Goal: Contribute content: Contribute content

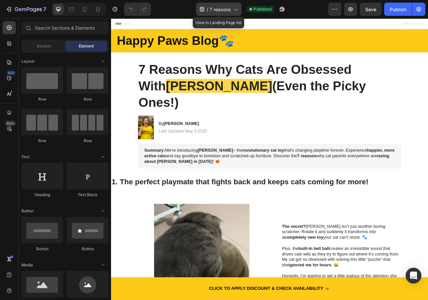
click at [233, 13] on div "/ 7 reasons" at bounding box center [219, 9] width 46 height 13
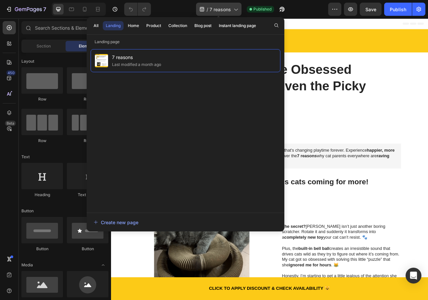
click at [234, 13] on div "/ 7 reasons" at bounding box center [219, 9] width 46 height 13
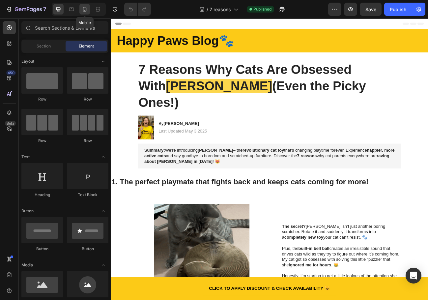
click at [86, 11] on icon at bounding box center [85, 9] width 4 height 5
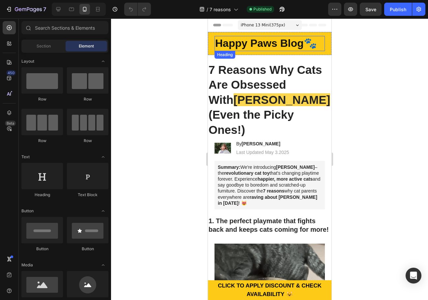
click at [266, 47] on strong "Happy Paws Blog🐾" at bounding box center [266, 43] width 102 height 12
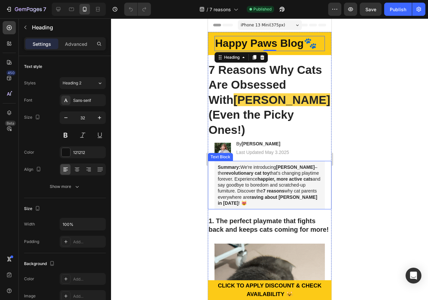
click at [214, 163] on div "Summary: We're introducing Kitty Curlz – the revolutionary cat toy that's chang…" at bounding box center [270, 185] width 124 height 48
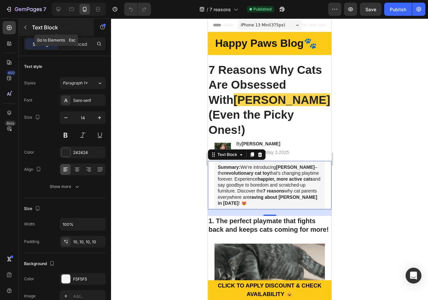
click at [24, 27] on icon "button" at bounding box center [25, 27] width 5 height 5
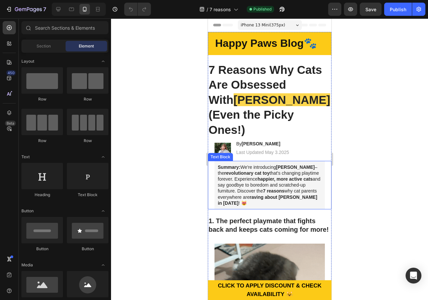
click at [224, 171] on strong "revolutionary cat toy" at bounding box center [247, 173] width 46 height 5
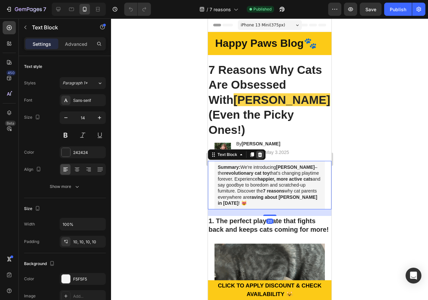
click at [261, 152] on icon at bounding box center [260, 154] width 4 height 5
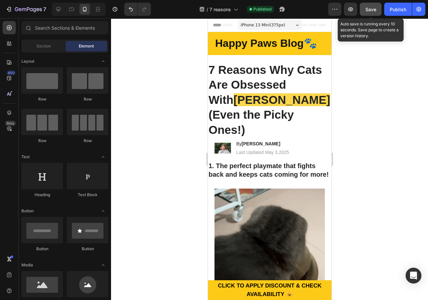
click at [375, 12] on span "Save" at bounding box center [371, 10] width 11 height 6
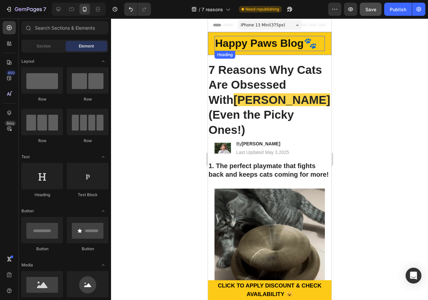
click at [259, 44] on strong "Happy Paws Blog🐾" at bounding box center [266, 43] width 102 height 12
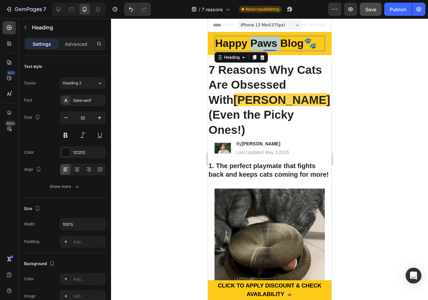
click at [268, 42] on strong "Happy Paws Blog🐾" at bounding box center [266, 43] width 102 height 12
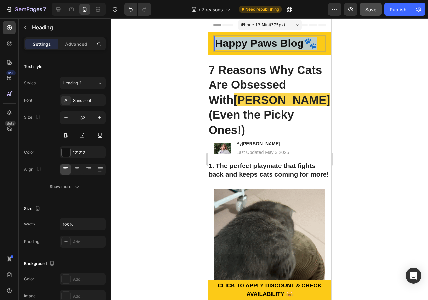
click at [268, 42] on strong "Happy Paws Blog🐾" at bounding box center [266, 43] width 102 height 12
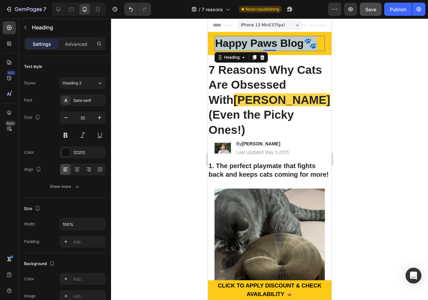
click at [273, 45] on strong "Happy Paws Blog🐾" at bounding box center [266, 43] width 102 height 12
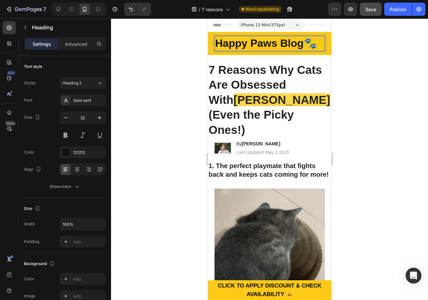
click at [271, 43] on strong "Happy Paws Blog🐾" at bounding box center [266, 43] width 102 height 12
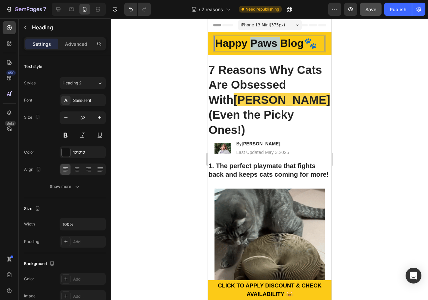
click at [271, 43] on strong "Happy Paws Blog🐾" at bounding box center [266, 43] width 102 height 12
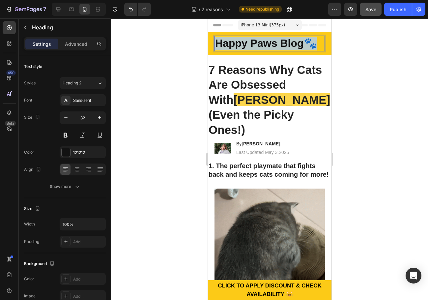
click at [271, 43] on strong "Happy Paws Blog🐾" at bounding box center [266, 43] width 102 height 12
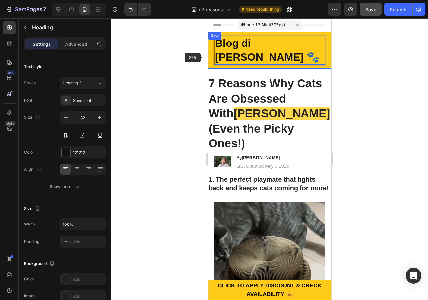
click at [179, 57] on div at bounding box center [269, 159] width 317 height 282
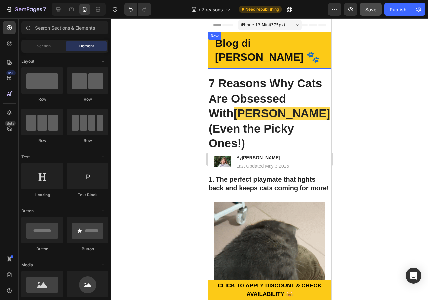
click at [253, 56] on p "⁠⁠⁠⁠⁠⁠⁠ Blog di Zampe Felici 🐾" at bounding box center [269, 50] width 109 height 27
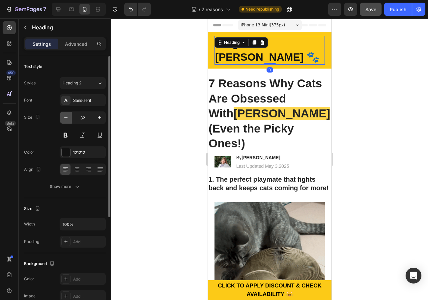
click at [65, 121] on button "button" at bounding box center [66, 118] width 12 height 12
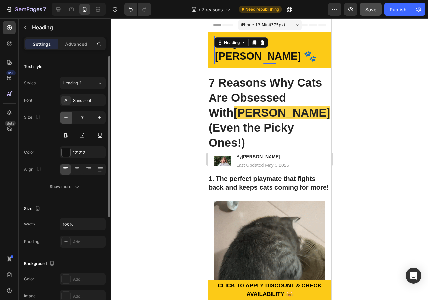
click at [65, 121] on button "button" at bounding box center [66, 118] width 12 height 12
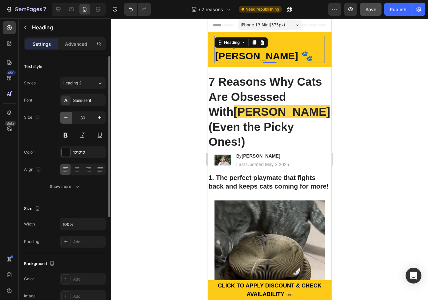
click at [65, 121] on button "button" at bounding box center [66, 118] width 12 height 12
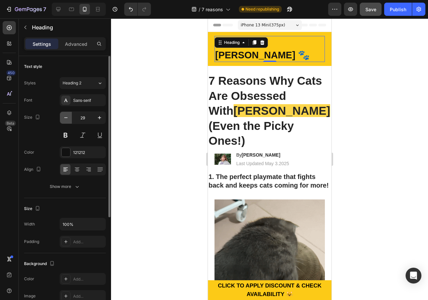
click at [65, 121] on button "button" at bounding box center [66, 118] width 12 height 12
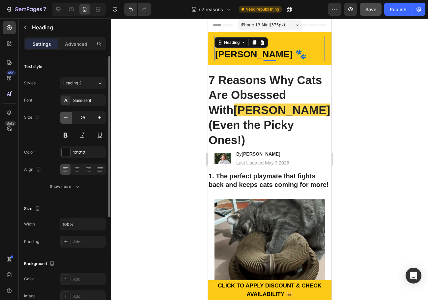
click at [65, 121] on button "button" at bounding box center [66, 118] width 12 height 12
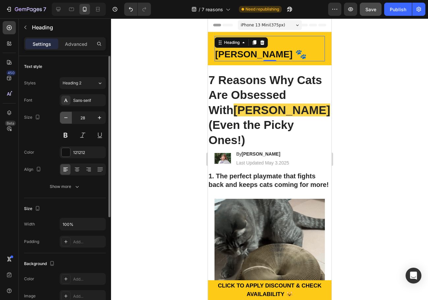
type input "27"
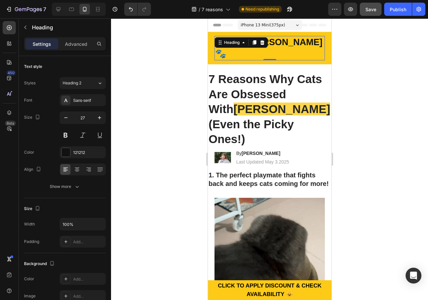
click at [360, 110] on div at bounding box center [269, 159] width 317 height 282
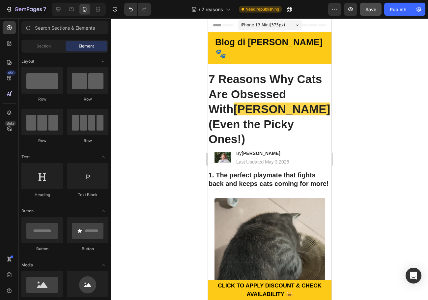
click at [359, 57] on div at bounding box center [269, 159] width 317 height 282
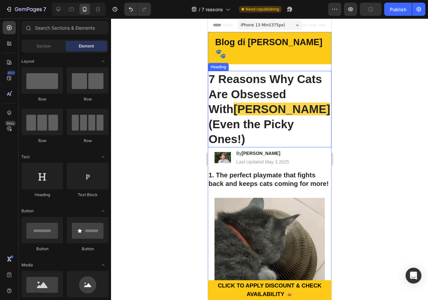
click at [263, 87] on h1 "7 Reasons Why Cats Are Obsessed With Kitty Curlz (Even the Picky Ones!)" at bounding box center [270, 109] width 124 height 77
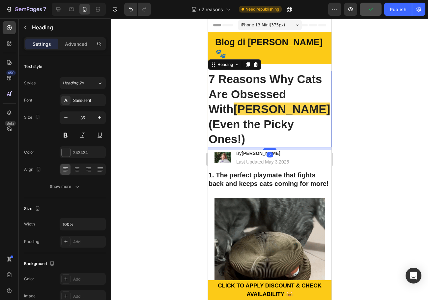
click at [259, 90] on h1 "7 Reasons Why Cats Are Obsessed With Kitty Curlz (Even the Picky Ones!)" at bounding box center [270, 109] width 124 height 77
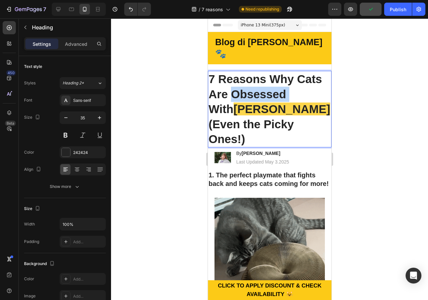
click at [259, 90] on p "7 Reasons Why Cats Are Obsessed With Kitty Curlz (Even the Picky Ones!)" at bounding box center [269, 109] width 122 height 75
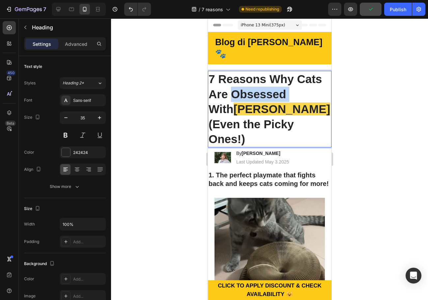
click at [259, 90] on p "7 Reasons Why Cats Are Obsessed With Kitty Curlz (Even the Picky Ones!)" at bounding box center [269, 109] width 122 height 75
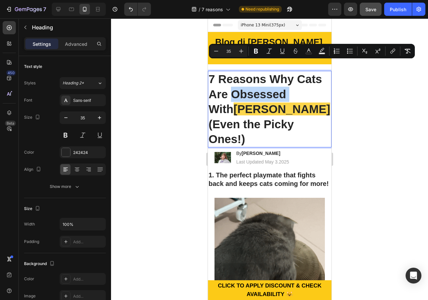
copy p "7 Reasons Why Cats Are Obsessed With Kitty Curlz (Even the Picky Ones!)"
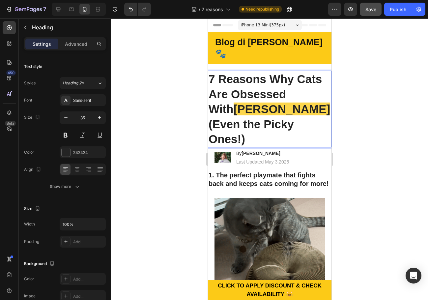
click at [263, 78] on p "7 Reasons Why Cats Are Obsessed With Kitty Curlz (Even the Picky Ones!)" at bounding box center [269, 109] width 122 height 75
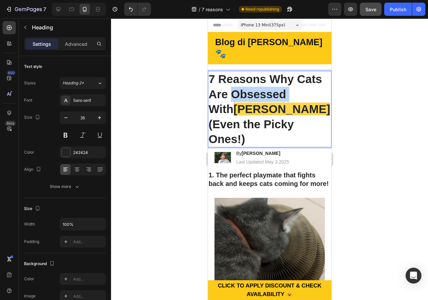
click at [263, 78] on p "7 Reasons Why Cats Are Obsessed With Kitty Curlz (Even the Picky Ones!)" at bounding box center [269, 109] width 122 height 75
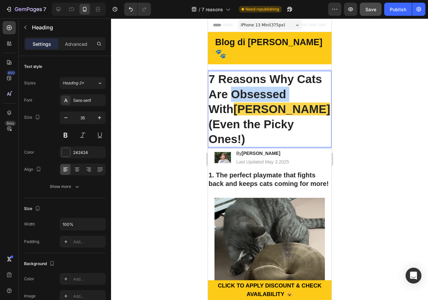
click at [263, 78] on p "7 Reasons Why Cats Are Obsessed With Kitty Curlz (Even the Picky Ones!)" at bounding box center [269, 109] width 122 height 75
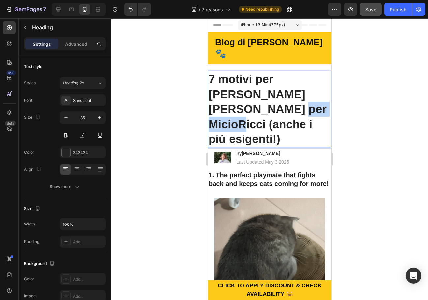
drag, startPoint x: 266, startPoint y: 97, endPoint x: 213, endPoint y: 97, distance: 53.1
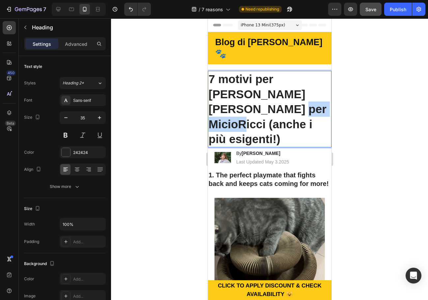
click at [213, 97] on p "7 motivi per cui i gatti vanno matti per MicioRicci (anche i più esigenti!)" at bounding box center [269, 109] width 122 height 75
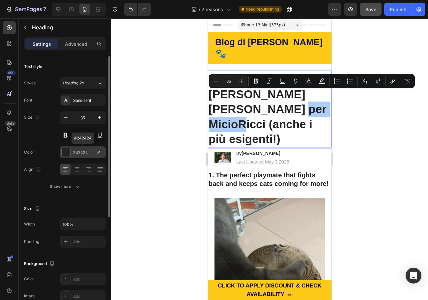
click at [66, 150] on div at bounding box center [66, 152] width 9 height 9
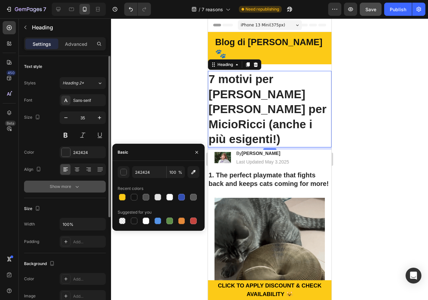
click at [66, 182] on button "Show more" at bounding box center [65, 187] width 82 height 12
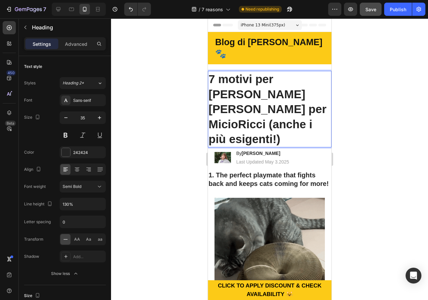
click at [245, 97] on p "7 motivi per cui i gatti vanno matti per MicioRicci (anche i più esigenti!)" at bounding box center [269, 109] width 122 height 75
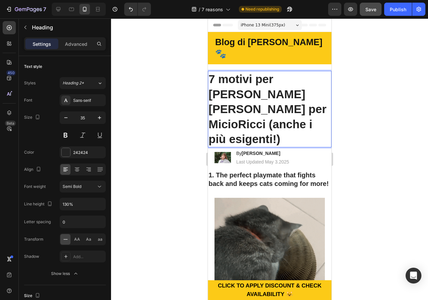
click at [258, 99] on p "7 motivi per cui i gatti vanno matti per MicioRicci (anche i più esigenti!)" at bounding box center [269, 109] width 122 height 75
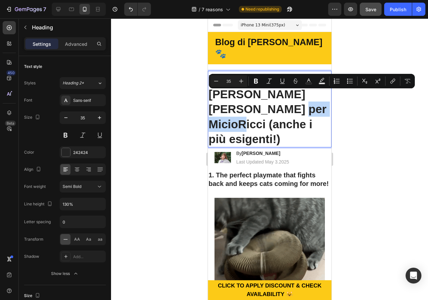
drag, startPoint x: 265, startPoint y: 99, endPoint x: 213, endPoint y: 98, distance: 52.4
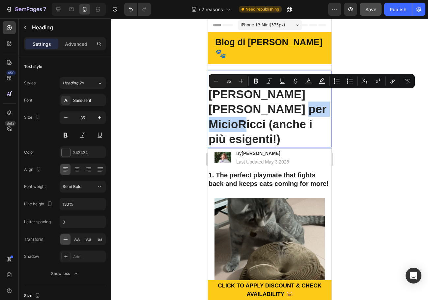
click at [213, 98] on p "7 motivi per cui i gatti vanno matti per MicioRicci (anche i più esigenti!)" at bounding box center [269, 109] width 122 height 75
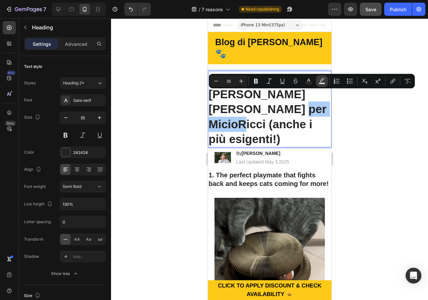
click at [318, 82] on button "Text Background Color" at bounding box center [322, 81] width 12 height 12
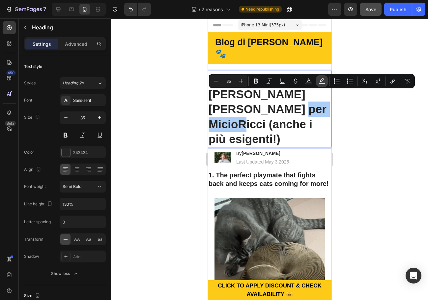
type input "000000"
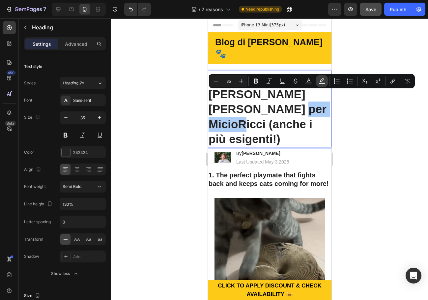
type input "77"
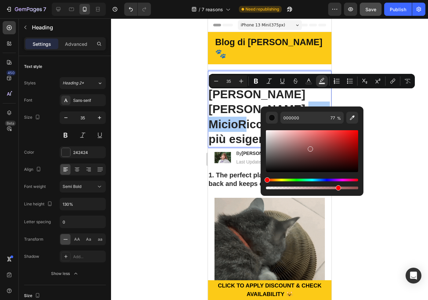
drag, startPoint x: 299, startPoint y: 152, endPoint x: 310, endPoint y: 147, distance: 12.1
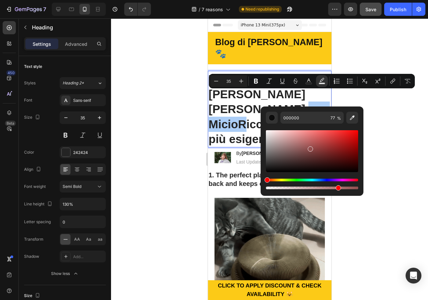
click at [310, 147] on div "Editor contextual toolbar" at bounding box center [312, 151] width 92 height 42
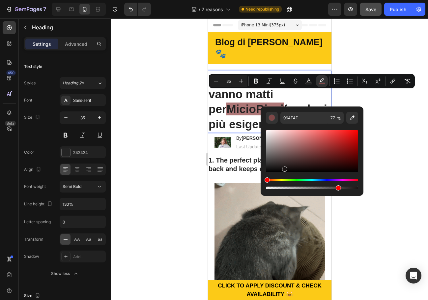
drag, startPoint x: 310, startPoint y: 148, endPoint x: 282, endPoint y: 172, distance: 37.0
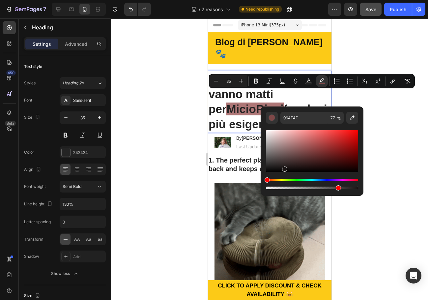
click at [282, 172] on div "Editor contextual toolbar" at bounding box center [284, 169] width 5 height 5
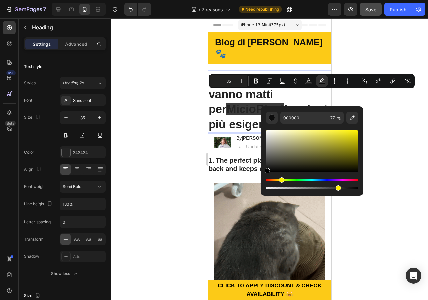
click at [281, 180] on div "Hue" at bounding box center [312, 180] width 92 height 3
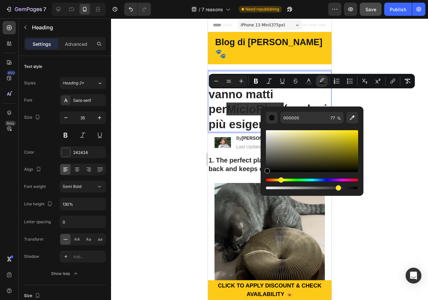
click at [280, 179] on div "Hue" at bounding box center [281, 179] width 5 height 5
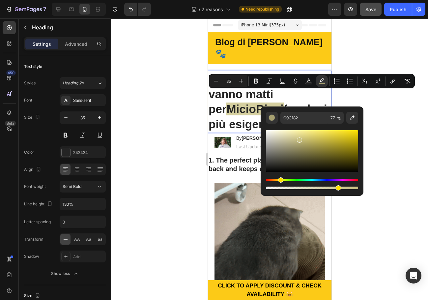
drag, startPoint x: 304, startPoint y: 141, endPoint x: 299, endPoint y: 139, distance: 5.3
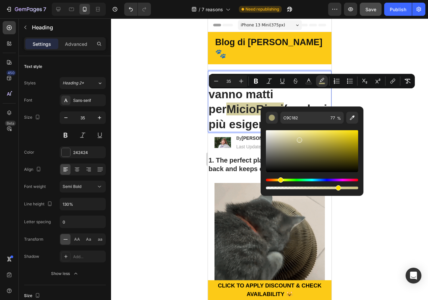
click at [299, 139] on div "Editor contextual toolbar" at bounding box center [312, 151] width 92 height 42
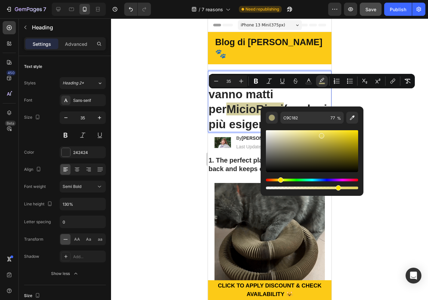
drag, startPoint x: 322, startPoint y: 141, endPoint x: 321, endPoint y: 135, distance: 6.3
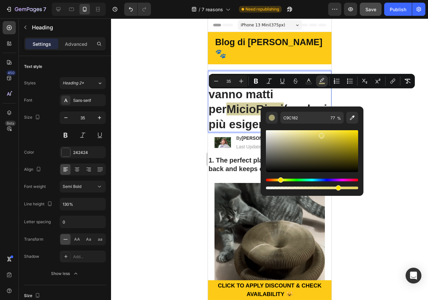
click at [321, 135] on div "Editor contextual toolbar" at bounding box center [312, 151] width 92 height 42
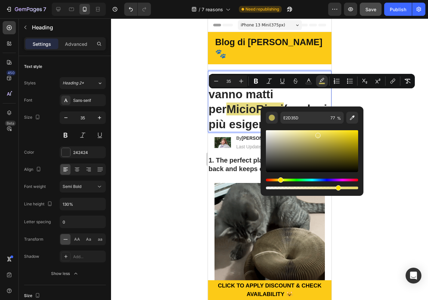
click at [316, 133] on div "Editor contextual toolbar" at bounding box center [318, 135] width 5 height 5
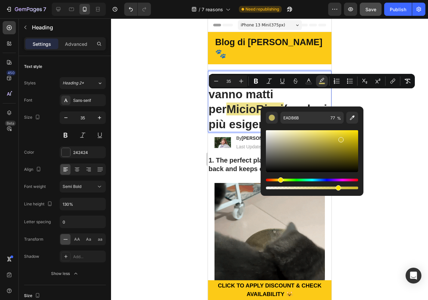
drag, startPoint x: 322, startPoint y: 135, endPoint x: 340, endPoint y: 139, distance: 19.3
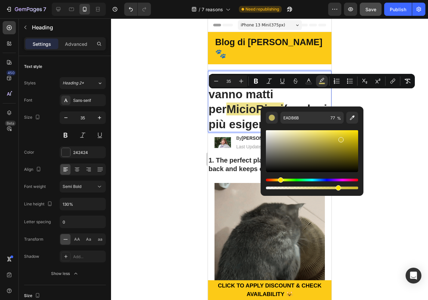
click at [340, 139] on div "Editor contextual toolbar" at bounding box center [312, 151] width 92 height 42
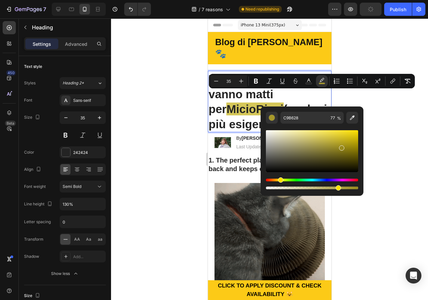
drag, startPoint x: 340, startPoint y: 140, endPoint x: 341, endPoint y: 147, distance: 6.8
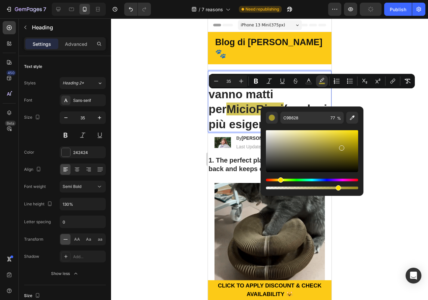
click at [341, 147] on div "Editor contextual toolbar" at bounding box center [341, 147] width 5 height 5
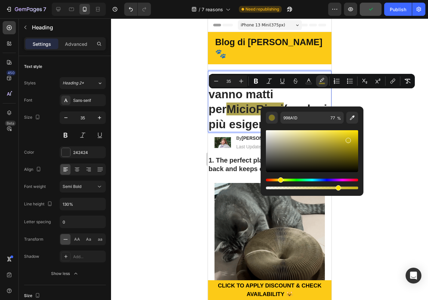
drag, startPoint x: 341, startPoint y: 149, endPoint x: 347, endPoint y: 139, distance: 11.6
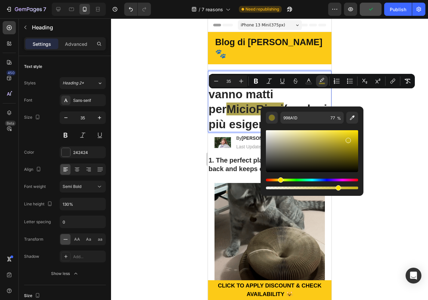
click at [347, 139] on div "Editor contextual toolbar" at bounding box center [348, 140] width 5 height 5
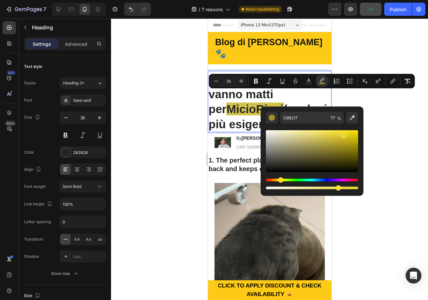
drag, startPoint x: 347, startPoint y: 139, endPoint x: 343, endPoint y: 134, distance: 6.8
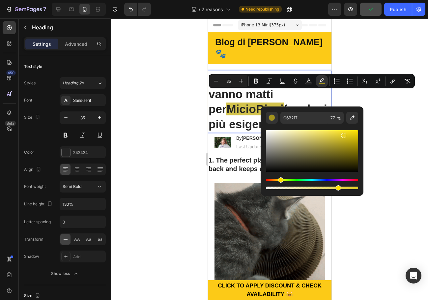
click at [343, 134] on div "Editor contextual toolbar" at bounding box center [343, 135] width 5 height 5
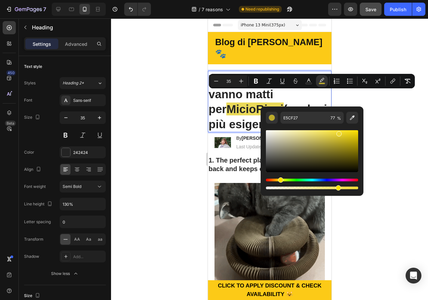
drag, startPoint x: 343, startPoint y: 134, endPoint x: 338, endPoint y: 133, distance: 5.2
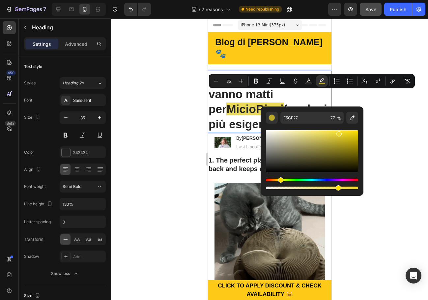
click at [338, 133] on div "Editor contextual toolbar" at bounding box center [339, 133] width 5 height 5
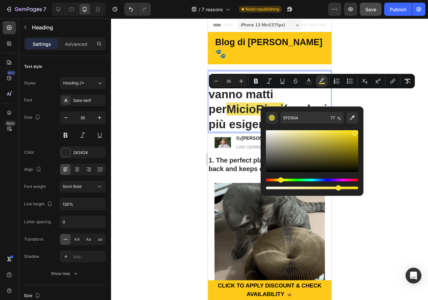
drag, startPoint x: 342, startPoint y: 134, endPoint x: 357, endPoint y: 131, distance: 15.0
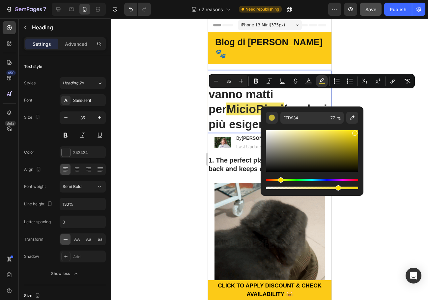
click at [357, 131] on div "Editor contextual toolbar" at bounding box center [355, 133] width 5 height 5
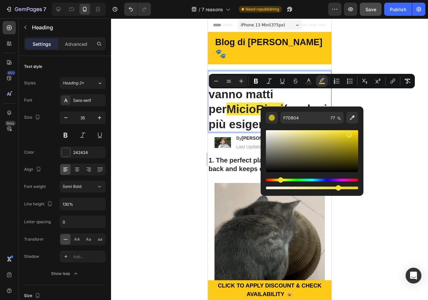
drag, startPoint x: 355, startPoint y: 133, endPoint x: 349, endPoint y: 134, distance: 6.3
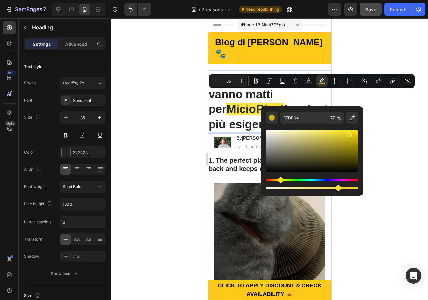
click at [349, 134] on div "Editor contextual toolbar" at bounding box center [349, 134] width 5 height 5
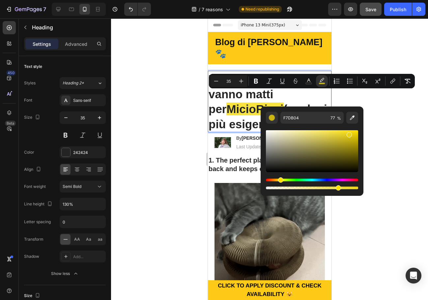
type input "EAD219"
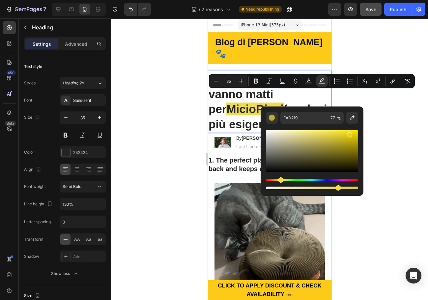
click at [382, 127] on div at bounding box center [269, 159] width 317 height 282
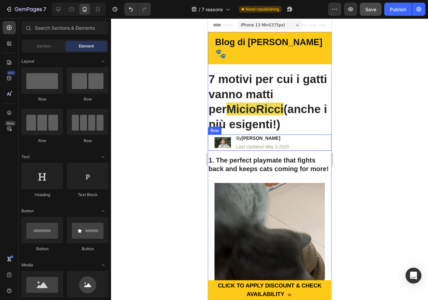
click at [290, 135] on div "Image By Sara M. Heading Last Updated May 3.2025 Text Block Row" at bounding box center [270, 143] width 124 height 16
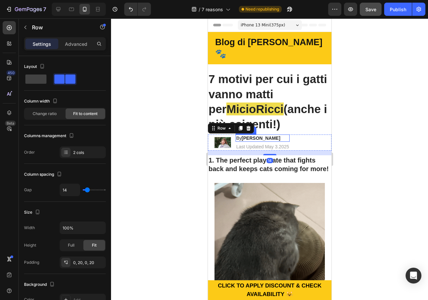
click at [264, 135] on h2 "By Sara M." at bounding box center [262, 138] width 54 height 7
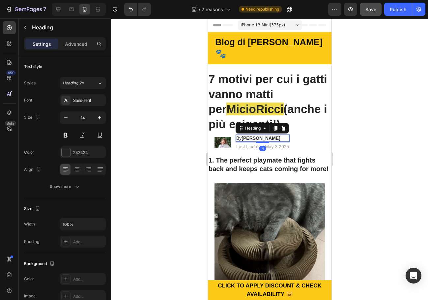
click at [250, 136] on strong "Sara M." at bounding box center [260, 138] width 39 height 5
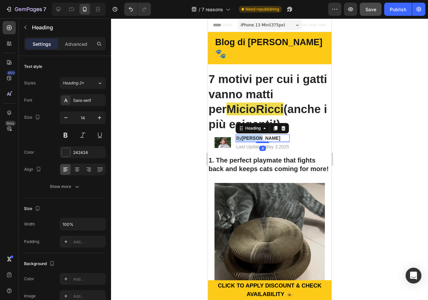
click at [250, 136] on strong "Sara M." at bounding box center [260, 138] width 39 height 5
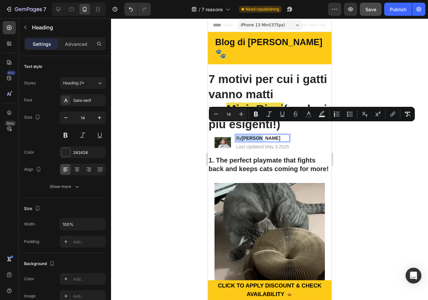
copy p "By Sara M."
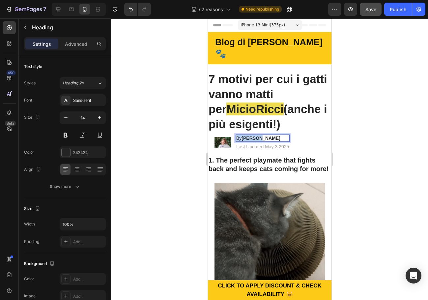
click at [268, 135] on p "By Sara M." at bounding box center [262, 138] width 53 height 6
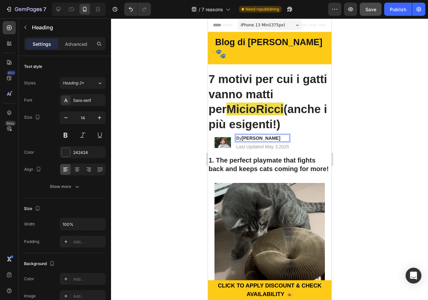
click at [252, 136] on strong "Sara M." at bounding box center [260, 138] width 39 height 5
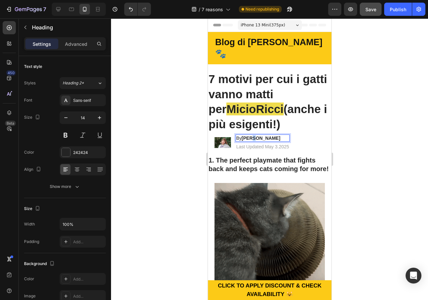
click at [252, 136] on strong "Sara M." at bounding box center [260, 138] width 39 height 5
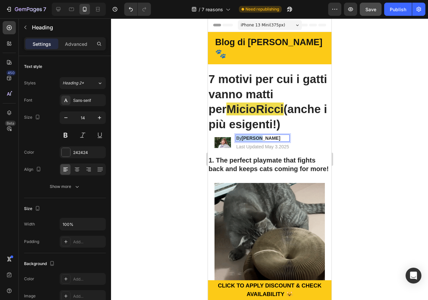
click at [252, 136] on strong "Sara M." at bounding box center [260, 138] width 39 height 5
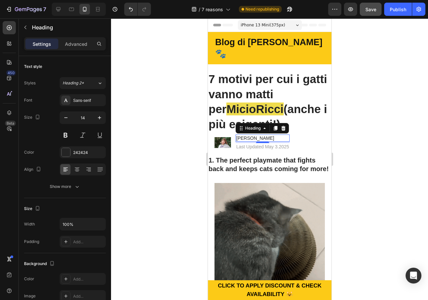
click at [370, 135] on div at bounding box center [269, 159] width 317 height 282
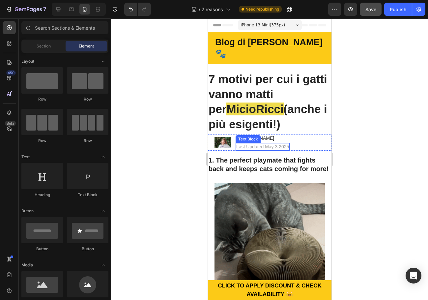
click at [256, 144] on p "Last Updated May 3.2025" at bounding box center [262, 147] width 53 height 6
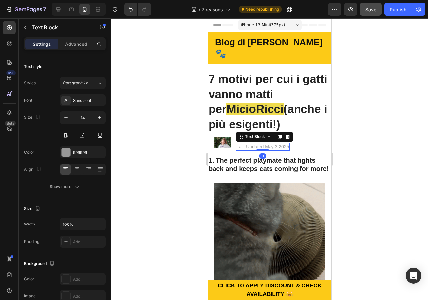
click at [258, 144] on p "Last Updated May 3.2025" at bounding box center [262, 147] width 53 height 6
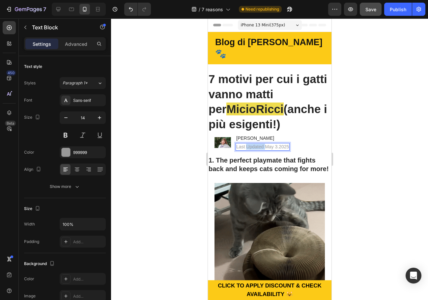
click at [258, 144] on p "Last Updated May 3.2025" at bounding box center [262, 147] width 53 height 6
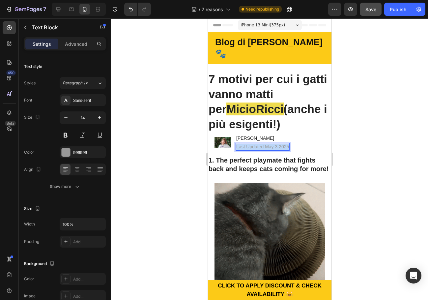
click at [258, 144] on p "Last Updated May 3.2025" at bounding box center [262, 147] width 53 height 6
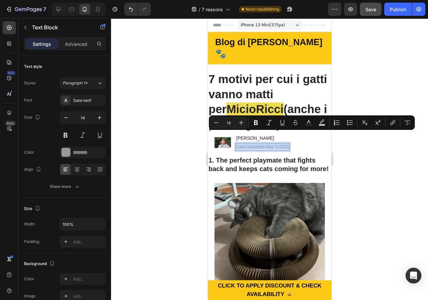
copy p "Last Updated May 3.2025"
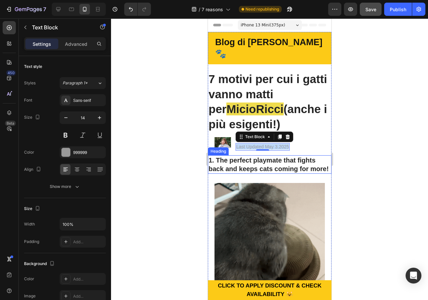
drag, startPoint x: 275, startPoint y: 151, endPoint x: 273, endPoint y: 146, distance: 5.9
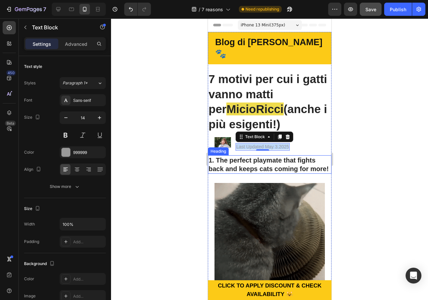
click at [275, 155] on h2 "1. The perfect playmate that fights back and keeps cats coming for more!" at bounding box center [270, 164] width 124 height 18
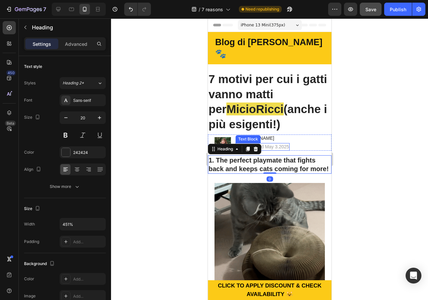
click at [267, 144] on p "Last Updated May 3.2025" at bounding box center [262, 147] width 53 height 6
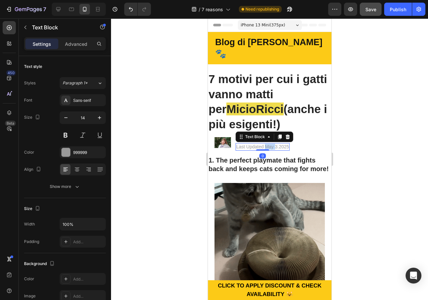
click at [268, 144] on p "Last Updated May 3.2025" at bounding box center [262, 147] width 53 height 6
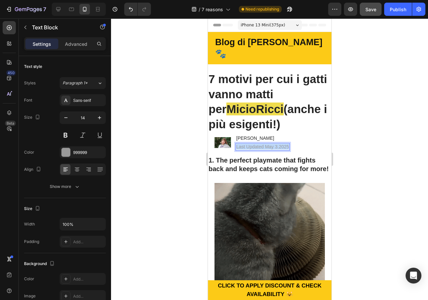
click at [268, 144] on p "Last Updated May 3.2025" at bounding box center [262, 147] width 53 height 6
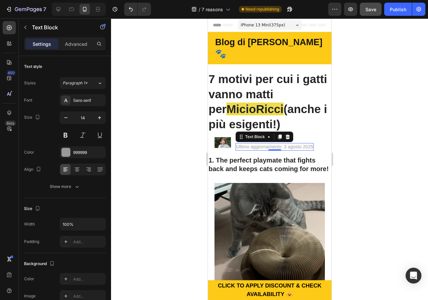
click at [376, 161] on div at bounding box center [269, 159] width 317 height 282
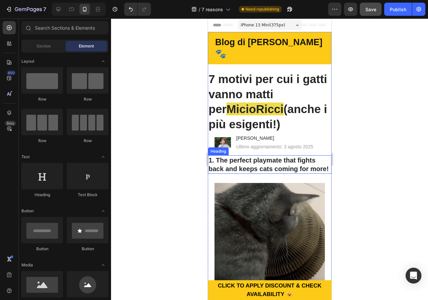
click at [277, 156] on h2 "1. The perfect playmate that fights back and keeps cats coming for more!" at bounding box center [270, 164] width 124 height 18
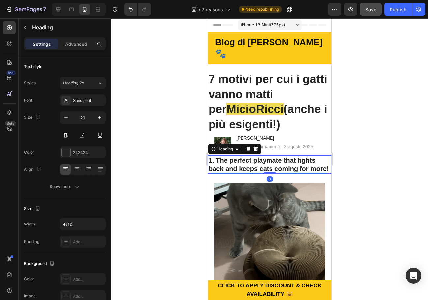
click at [260, 155] on h2 "1. The perfect playmate that fights back and keeps cats coming for more!" at bounding box center [270, 164] width 124 height 18
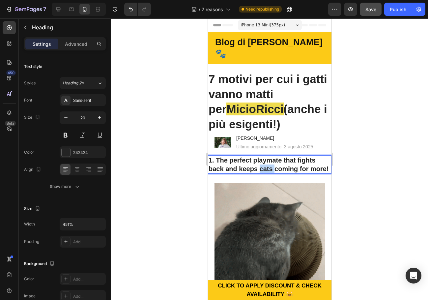
click at [260, 156] on p "1. The perfect playmate that fights back and keeps cats coming for more!" at bounding box center [269, 164] width 122 height 17
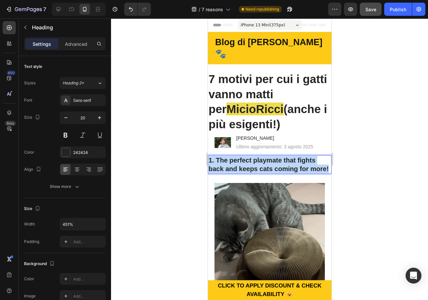
click at [260, 156] on p "1. The perfect playmate that fights back and keeps cats coming for more!" at bounding box center [269, 164] width 122 height 17
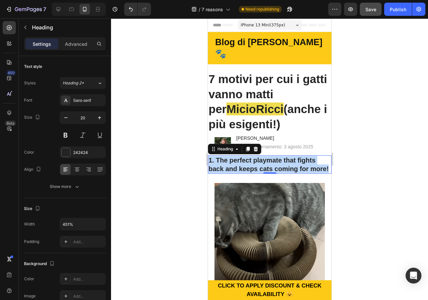
click at [266, 156] on p "1. The perfect playmate that fights back and keeps cats coming for more!" at bounding box center [269, 164] width 122 height 17
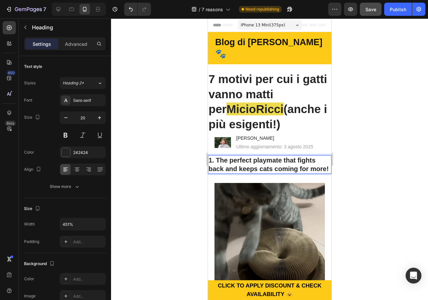
click at [255, 156] on p "1. The perfect playmate that fights back and keeps cats coming for more!" at bounding box center [269, 164] width 122 height 17
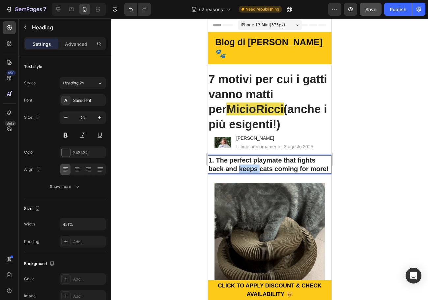
click at [255, 156] on p "1. The perfect playmate that fights back and keeps cats coming for more!" at bounding box center [269, 164] width 122 height 17
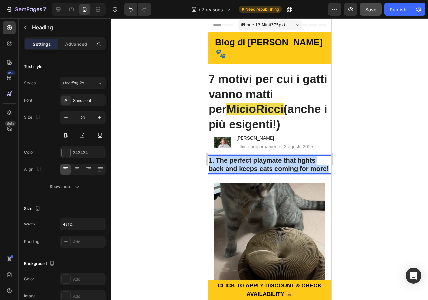
click at [255, 156] on p "1. The perfect playmate that fights back and keeps cats coming for more!" at bounding box center [269, 164] width 122 height 17
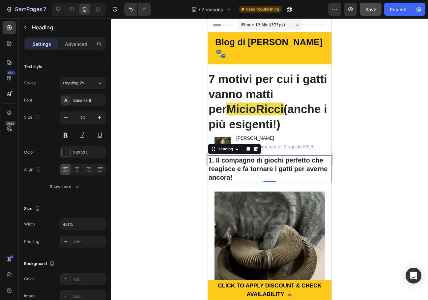
click at [376, 164] on div at bounding box center [269, 159] width 317 height 282
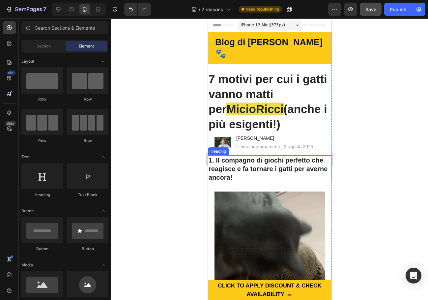
click at [236, 157] on p "1. Il compagno di giochi perfetto che reagisce e fa tornare i gatti per averne …" at bounding box center [269, 169] width 122 height 26
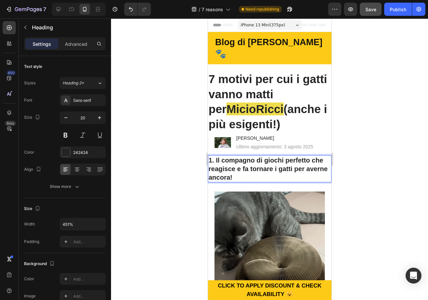
click at [220, 156] on p "1. Il compagno di giochi perfetto che reagisce e fa tornare i gatti per averne …" at bounding box center [269, 169] width 122 height 26
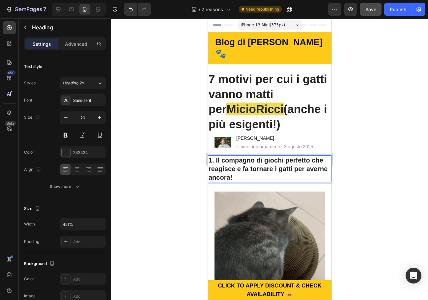
click at [216, 156] on p "1. Il compagno di giochi perfetto che reagisce e fa tornare i gatti per averne …" at bounding box center [269, 169] width 122 height 26
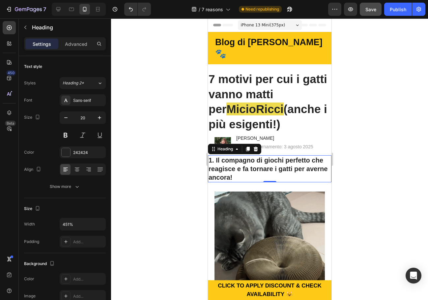
click at [368, 159] on div at bounding box center [269, 159] width 317 height 282
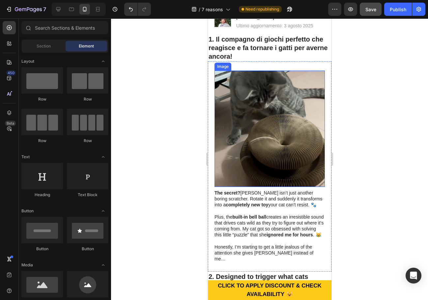
scroll to position [132, 0]
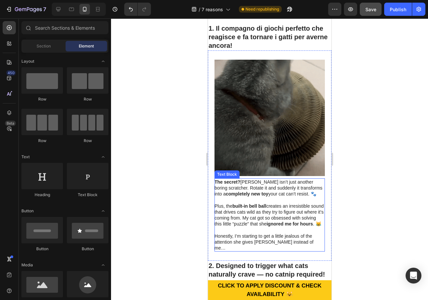
click at [262, 197] on p at bounding box center [269, 200] width 110 height 6
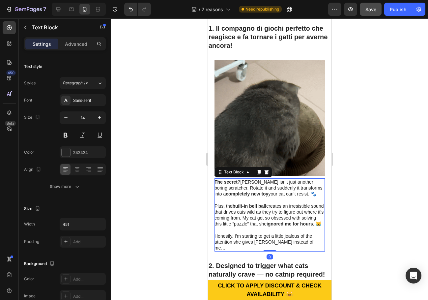
click at [309, 233] on p "Honestly, I’m starting to get a little jealous of the attention she gives Kitty…" at bounding box center [269, 242] width 110 height 18
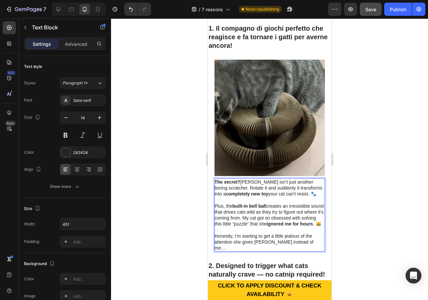
click at [309, 233] on p "Honestly, I’m starting to get a little jealous of the attention she gives Kitty…" at bounding box center [269, 242] width 110 height 18
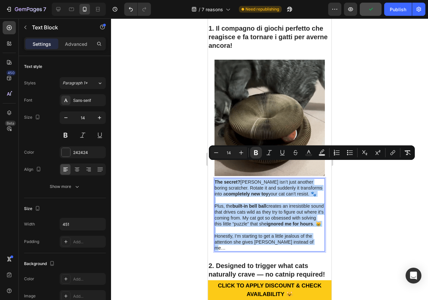
drag, startPoint x: 313, startPoint y: 231, endPoint x: 215, endPoint y: 167, distance: 116.7
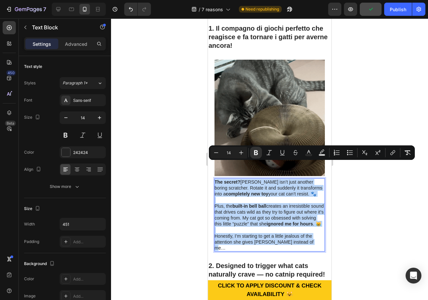
click at [215, 178] on div "The secret? Kitty Curlz isn’t just another boring scratcher. Rotate it and sudd…" at bounding box center [269, 214] width 110 height 73
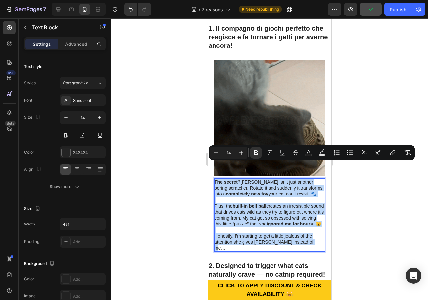
copy div "The secret? Kitty Curlz isn’t just another boring scratcher. Rotate it and sudd…"
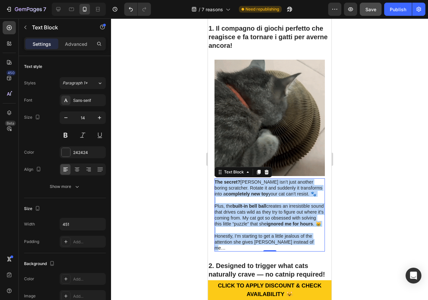
click at [276, 210] on p "Plus, the built-in bell ball creates an irresistible sound that drives cats wil…" at bounding box center [269, 215] width 110 height 24
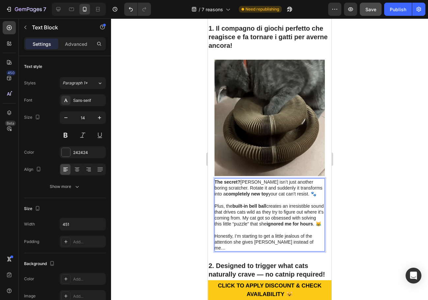
click at [308, 233] on p "Honestly, I’m starting to get a little jealous of the attention she gives Kitty…" at bounding box center [269, 242] width 110 height 18
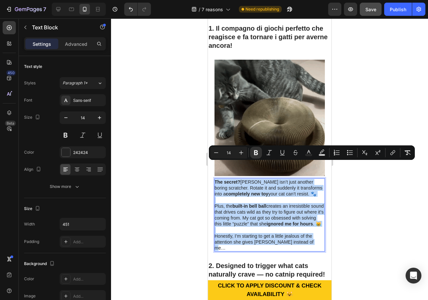
drag, startPoint x: 310, startPoint y: 231, endPoint x: 215, endPoint y: 165, distance: 116.2
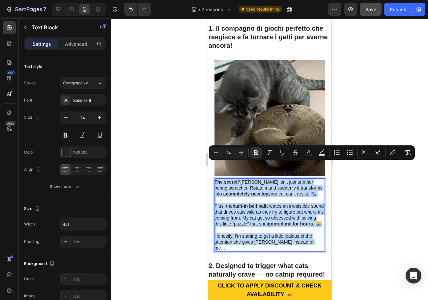
click at [215, 178] on div "The secret? Kitty Curlz isn’t just another boring scratcher. Rotate it and sudd…" at bounding box center [269, 214] width 110 height 73
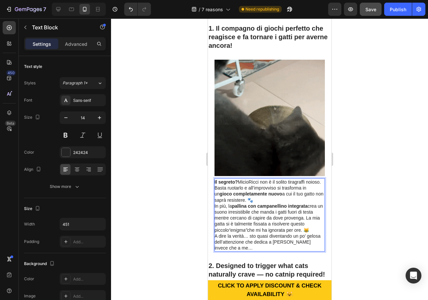
click at [278, 184] on p "Il segreto? MicioRicci non è il solito tiragraffi noioso. Basta ruotarlo e all’…" at bounding box center [269, 191] width 110 height 24
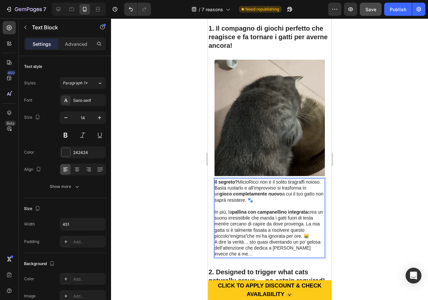
click at [247, 224] on p "In più, la pallina con campanellino integrata crea un suono irresistibile che m…" at bounding box center [269, 224] width 110 height 30
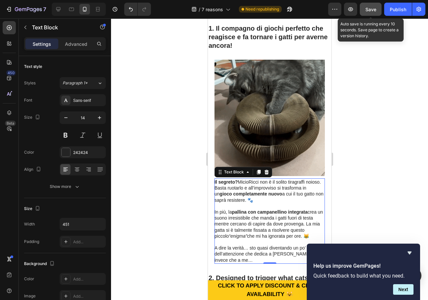
click at [374, 15] on button "Save" at bounding box center [371, 9] width 22 height 13
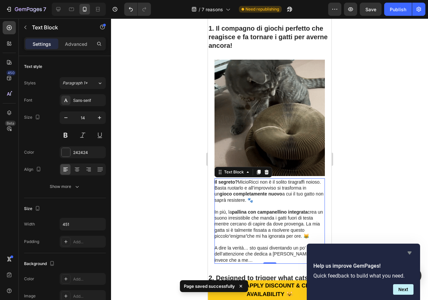
click at [409, 253] on icon "Hide survey" at bounding box center [410, 253] width 4 height 3
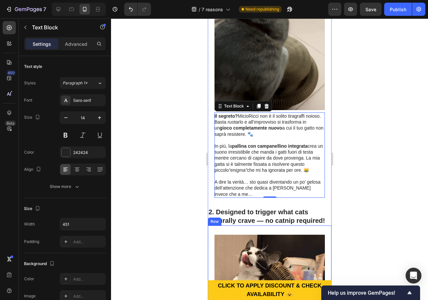
scroll to position [231, 0]
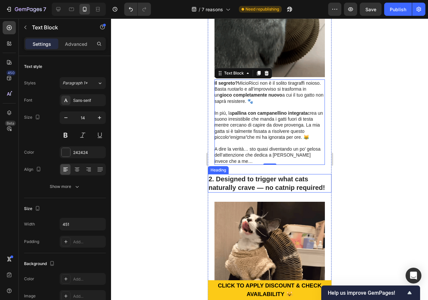
click at [273, 174] on h2 "2. Designed to trigger what cats naturally crave — no catnip required!" at bounding box center [270, 183] width 124 height 18
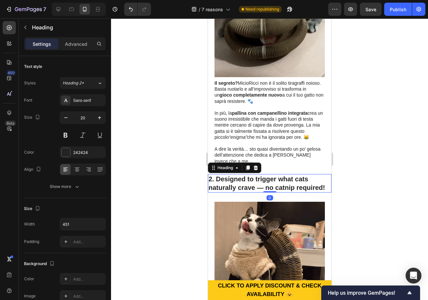
click at [273, 174] on h2 "2. Designed to trigger what cats naturally crave — no catnip required!" at bounding box center [270, 183] width 124 height 18
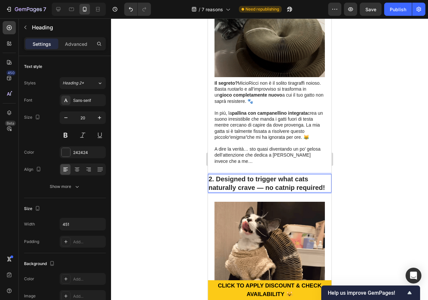
click at [273, 175] on p "2. Designed to trigger what cats naturally crave — no catnip required!" at bounding box center [269, 183] width 122 height 17
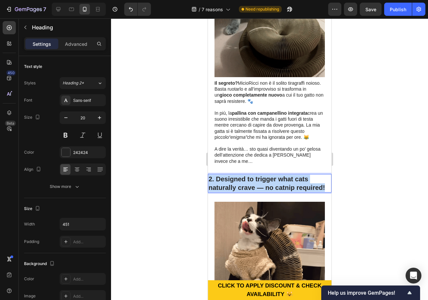
click at [273, 175] on p "2. Designed to trigger what cats naturally crave — no catnip required!" at bounding box center [269, 183] width 122 height 17
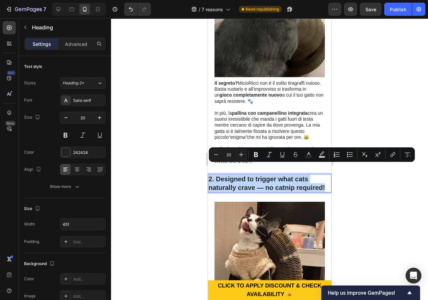
copy p "2. Designed to trigger what cats naturally crave — no catnip required!"
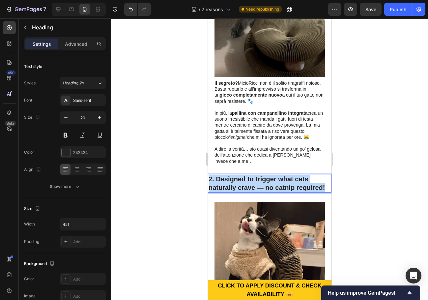
click at [299, 175] on p "2. Designed to trigger what cats naturally crave — no catnip required!" at bounding box center [269, 183] width 122 height 17
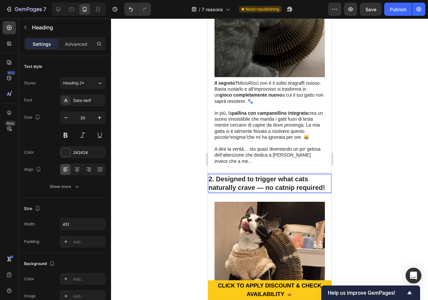
click at [285, 175] on p "2. Designed to trigger what cats naturally crave — no catnip required!" at bounding box center [269, 183] width 122 height 17
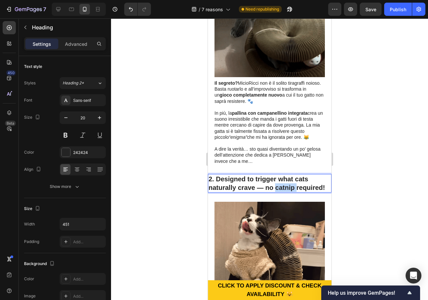
click at [285, 175] on p "2. Designed to trigger what cats naturally crave — no catnip required!" at bounding box center [269, 183] width 122 height 17
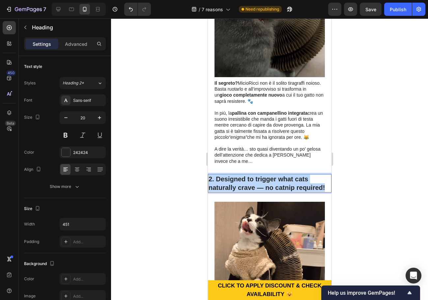
click at [285, 175] on p "2. Designed to trigger what cats naturally crave — no catnip required!" at bounding box center [269, 183] width 122 height 17
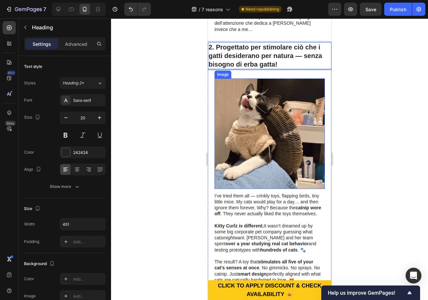
scroll to position [396, 0]
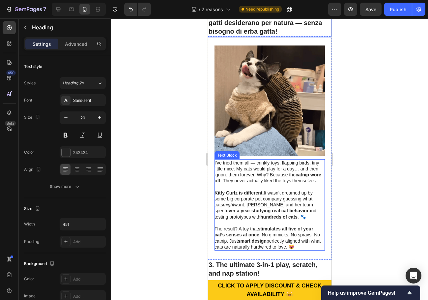
click at [271, 195] on p "Kitty Curlz is different. It wasn’t dreamed up by some big corporate pet compan…" at bounding box center [269, 205] width 110 height 30
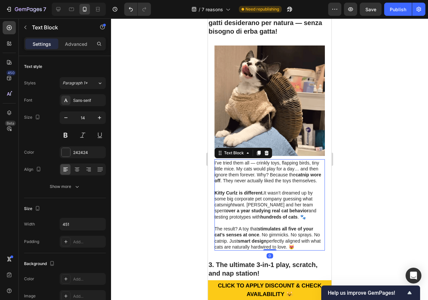
click at [312, 236] on p "The result? A toy that stimulates all five of your cat’s senses at once . No gi…" at bounding box center [269, 238] width 110 height 24
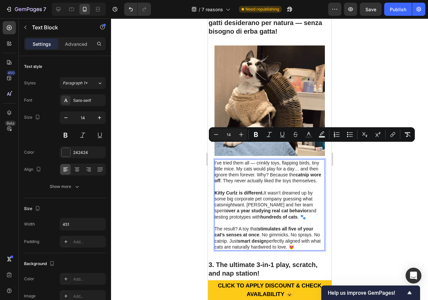
drag, startPoint x: 315, startPoint y: 237, endPoint x: 214, endPoint y: 147, distance: 135.5
click at [214, 159] on div "I’ve tried them all — crinkly toys, flapping birds, tiny little mice. My cats w…" at bounding box center [269, 204] width 110 height 91
copy div "I’ve tried them all — crinkly toys, flapping birds, tiny little mice. My cats w…"
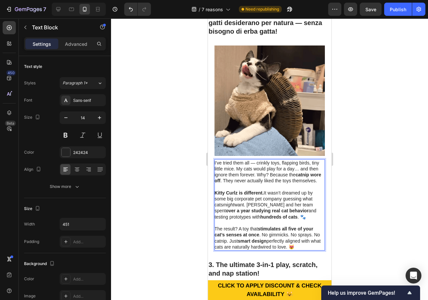
click at [298, 226] on strong "stimulates all five of your cat’s senses at once" at bounding box center [263, 231] width 99 height 11
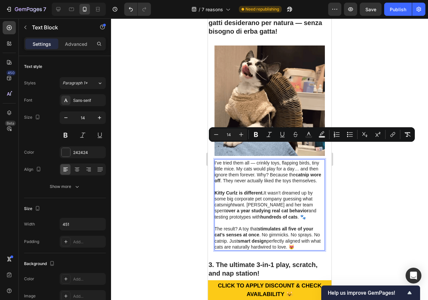
drag, startPoint x: 315, startPoint y: 237, endPoint x: 214, endPoint y: 147, distance: 135.0
click at [214, 159] on div "I’ve tried them all — crinkly toys, flapping birds, tiny little mice. My cats w…" at bounding box center [269, 204] width 110 height 91
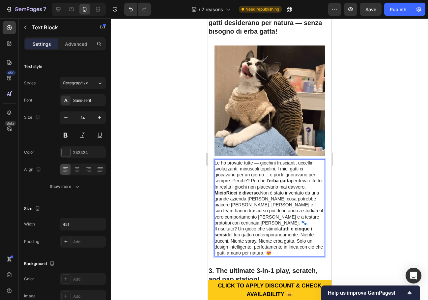
click at [238, 178] on p "Le ho provate tutte — giochini fruscianti, uccellini svolazzanti, minuscoli top…" at bounding box center [269, 175] width 110 height 30
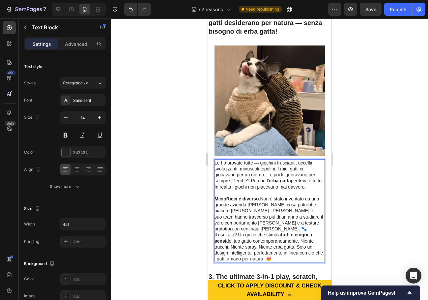
click at [259, 219] on p "MicioRicci è diverso. Non è stato inventato da una grande azienda che indovina …" at bounding box center [269, 214] width 110 height 36
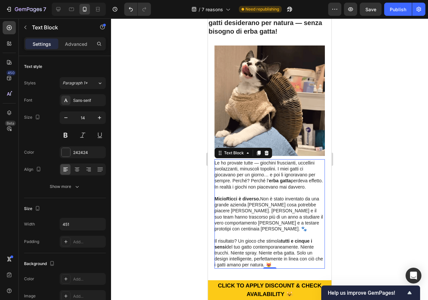
click at [296, 254] on p "Il risultato? Un gioco che stimola tutti e cinque i sensi del tuo gatto contemp…" at bounding box center [269, 253] width 110 height 30
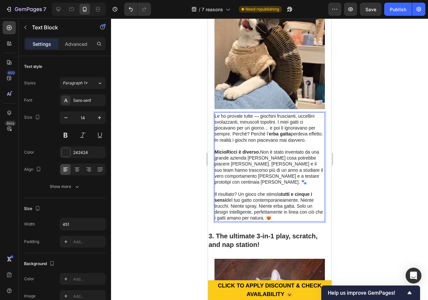
scroll to position [528, 0]
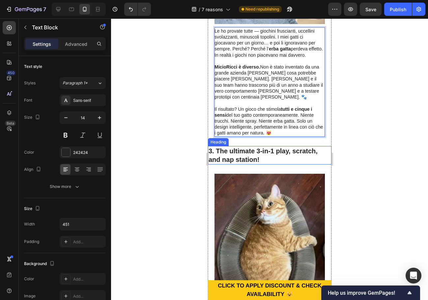
click at [266, 146] on h2 "3. The ultimate 3-in-1 play, scratch, and nap station!" at bounding box center [270, 155] width 124 height 18
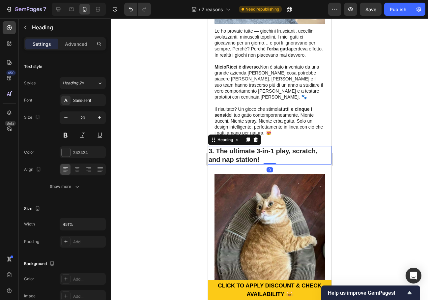
click at [266, 146] on h2 "3. The ultimate 3-in-1 play, scratch, and nap station!" at bounding box center [270, 155] width 124 height 18
click at [266, 147] on p "3. The ultimate 3-in-1 play, scratch, and nap station!" at bounding box center [269, 155] width 122 height 17
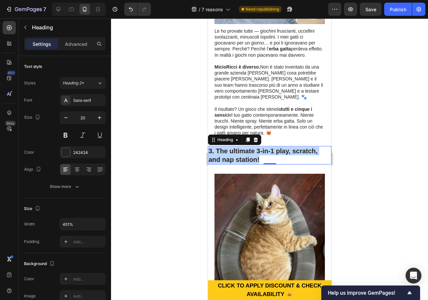
click at [250, 147] on p "3. The ultimate 3-in-1 play, scratch, and nap station!" at bounding box center [269, 155] width 122 height 17
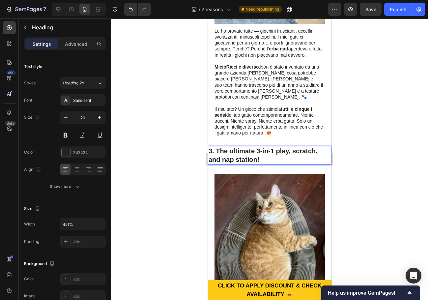
click at [248, 147] on p "3. The ultimate 3-in-1 play, scratch, and nap station!" at bounding box center [269, 155] width 122 height 17
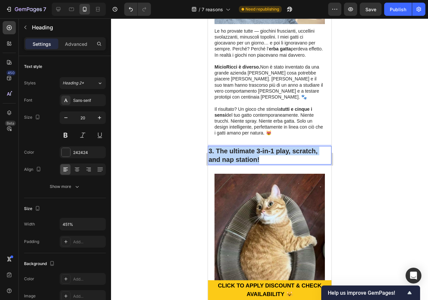
click at [248, 147] on p "3. The ultimate 3-in-1 play, scratch, and nap station!" at bounding box center [269, 155] width 122 height 17
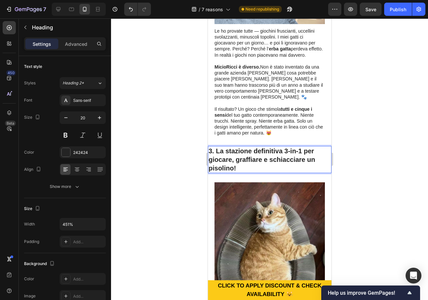
click at [375, 146] on div at bounding box center [269, 159] width 317 height 282
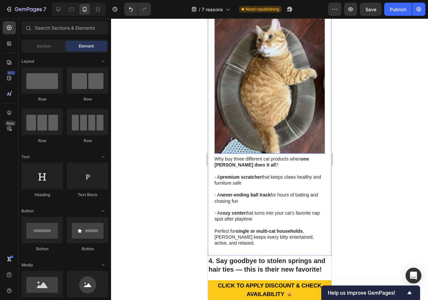
scroll to position [726, 0]
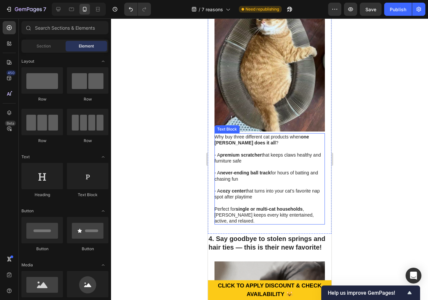
click at [274, 188] on p "- A cozy center that turns into your cat’s favorite nap spot after playtime" at bounding box center [269, 194] width 110 height 12
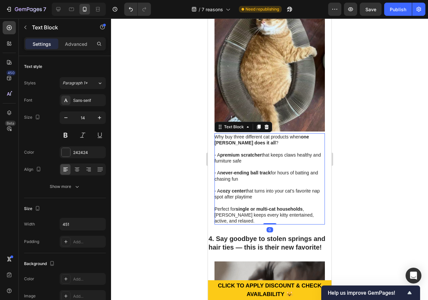
click at [234, 206] on p "Perfect for single or multi-cat households , Kitty Curlz keeps every kitty ente…" at bounding box center [269, 215] width 110 height 18
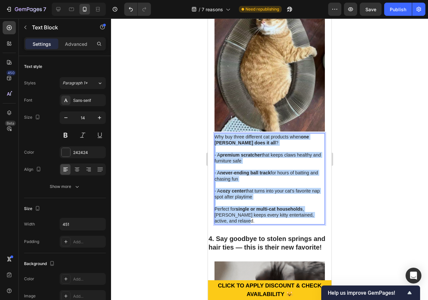
drag, startPoint x: 237, startPoint y: 205, endPoint x: 216, endPoint y: 123, distance: 84.5
click at [216, 133] on div "Why buy three different cat products when one Kitty Curlz does it all ? - A pre…" at bounding box center [269, 178] width 110 height 91
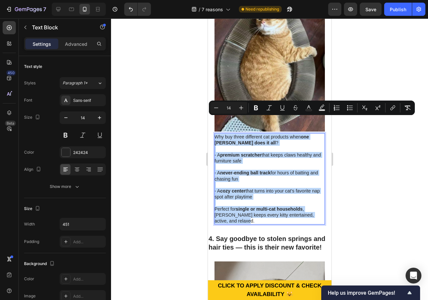
copy div "Why buy three different cat products when one Kitty Curlz does it all ? - A pre…"
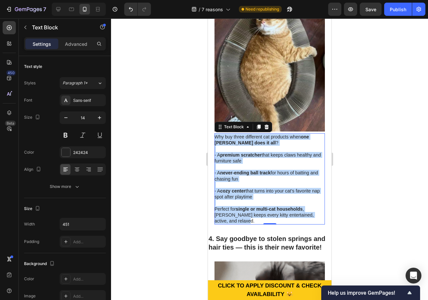
click at [236, 206] on p "Perfect for single or multi-cat households , Kitty Curlz keeps every kitty ente…" at bounding box center [269, 215] width 110 height 18
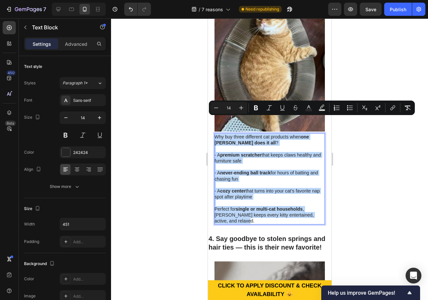
drag, startPoint x: 234, startPoint y: 204, endPoint x: 214, endPoint y: 122, distance: 85.2
click at [214, 133] on div "Why buy three different cat products when one Kitty Curlz does it all ? - A pre…" at bounding box center [269, 178] width 110 height 91
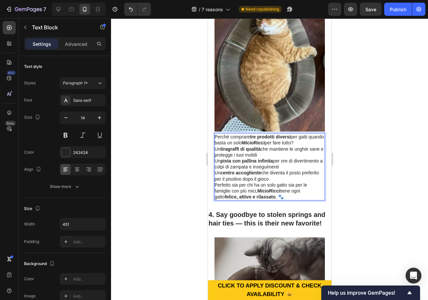
click at [314, 134] on p "Perché comprare tre prodotti diversi per gatti quando basta un solo MicioRicci …" at bounding box center [269, 140] width 110 height 12
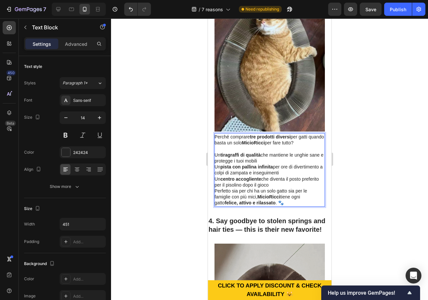
click at [215, 152] on p "Un tiragraffi di qualità che mantiene le unghie sane e protegge i tuoi mobili" at bounding box center [269, 158] width 110 height 12
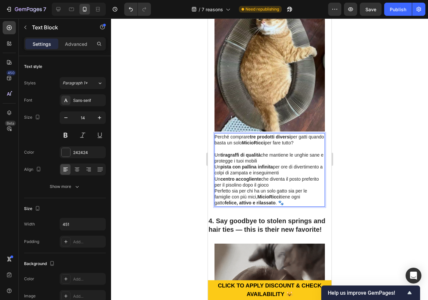
click at [215, 152] on p "Un tiragraffi di qualità che mantiene le unghie sane e protegge i tuoi mobili" at bounding box center [269, 158] width 110 height 12
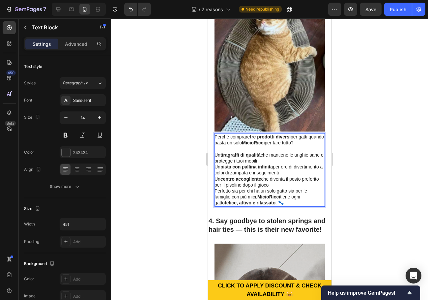
click at [214, 152] on p "Un tiragraffi di qualità che mantiene le unghie sane e protegge i tuoi mobili" at bounding box center [269, 158] width 110 height 12
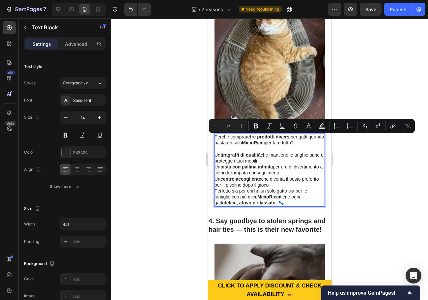
click at [214, 152] on p "Un tiragraffi di qualità che mantiene le unghie sane e protegge i tuoi mobili" at bounding box center [269, 158] width 110 height 12
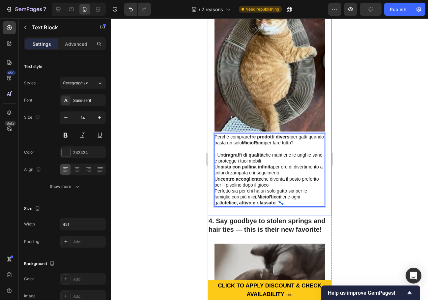
click at [213, 152] on div "Image Perché comprare tre prodotti diversi per gatti quando basta un solo Micio…" at bounding box center [270, 95] width 124 height 241
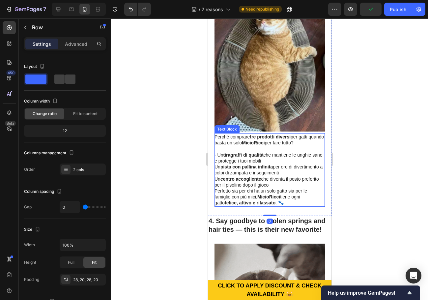
click at [270, 152] on p "- Un tiragraffi di qualità che mantiene le unghie sane e protegge i tuoi mobili" at bounding box center [269, 158] width 110 height 12
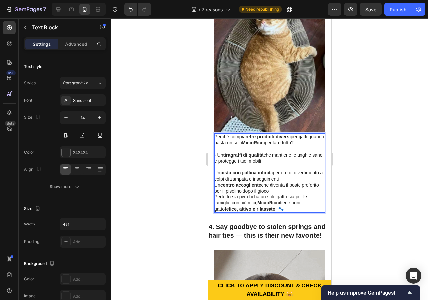
click at [215, 170] on p "Un pista con pallina infinita per ore di divertimento a colpi di zampata e inse…" at bounding box center [269, 176] width 110 height 12
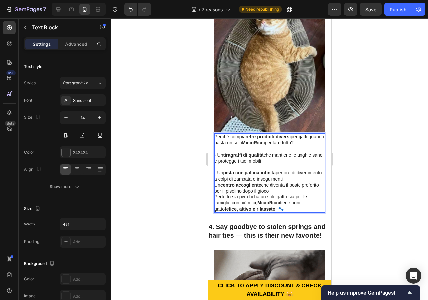
click at [215, 182] on p "Un centro accogliente che diventa il posto preferito per il pisolino dopo il gi…" at bounding box center [269, 188] width 110 height 12
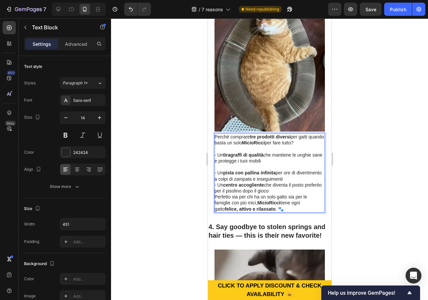
click at [301, 170] on p "- Un pista con pallina infinita per ore di divertimento a colpi di zampata e in…" at bounding box center [269, 176] width 110 height 12
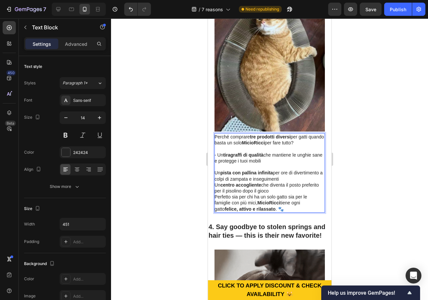
click at [215, 170] on p "Un pista con pallina infinita per ore di divertimento a colpi di zampata e inse…" at bounding box center [269, 176] width 110 height 12
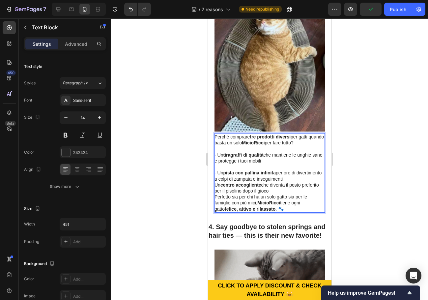
click at [215, 182] on p "Un centro accogliente che diventa il posto preferito per il pisolino dopo il gi…" at bounding box center [269, 188] width 110 height 12
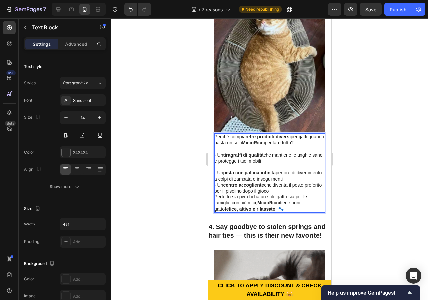
click at [313, 170] on p "- Un pista con pallina infinita per ore di divertimento a colpi di zampata e in…" at bounding box center [269, 176] width 110 height 12
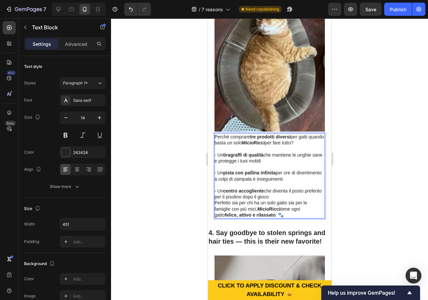
click at [296, 188] on p "- Un centro accogliente che diventa il posto preferito per il pisolino dopo il …" at bounding box center [269, 194] width 110 height 12
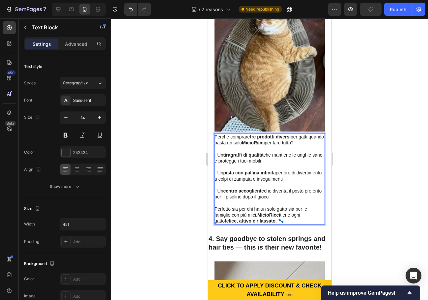
click at [283, 206] on p "Perfetto sia per chi ha un solo gatto sia per le famiglie con più mici, MicioRi…" at bounding box center [269, 215] width 110 height 18
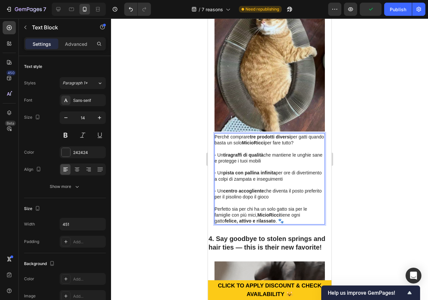
scroll to position [792, 0]
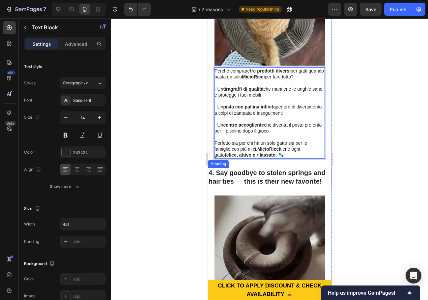
click at [276, 168] on h2 "4. Say goodbye to stolen springs and hair ties — this is their new favorite!" at bounding box center [270, 177] width 124 height 18
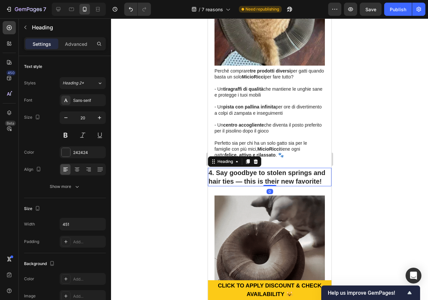
click at [271, 168] on h2 "4. Say goodbye to stolen springs and hair ties — this is their new favorite!" at bounding box center [270, 177] width 124 height 18
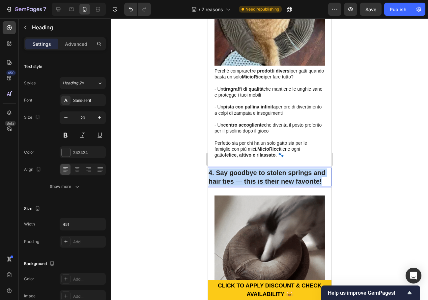
click at [271, 169] on p "4. Say goodbye to stolen springs and hair ties — this is their new favorite!" at bounding box center [269, 177] width 122 height 17
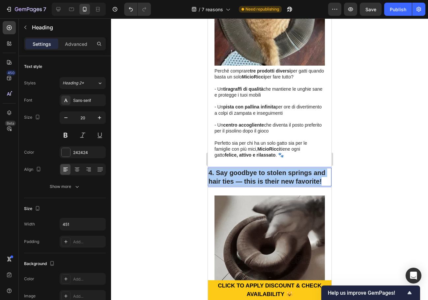
click at [395, 192] on div at bounding box center [269, 159] width 317 height 282
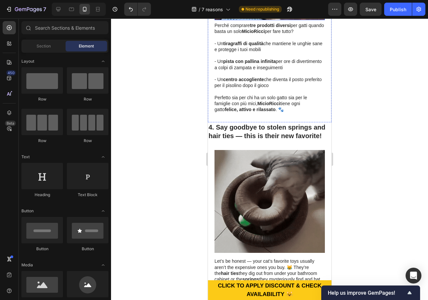
scroll to position [858, 0]
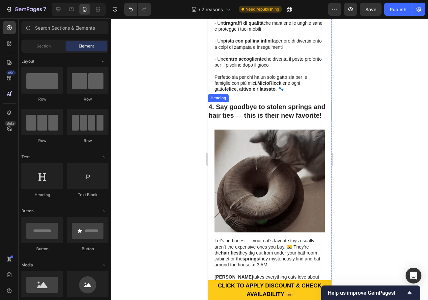
drag, startPoint x: 256, startPoint y: 94, endPoint x: 267, endPoint y: 96, distance: 11.8
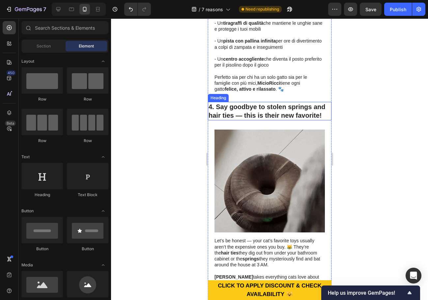
click at [256, 103] on p "4. Say goodbye to stolen springs and hair ties — this is their new favorite!" at bounding box center [269, 111] width 122 height 17
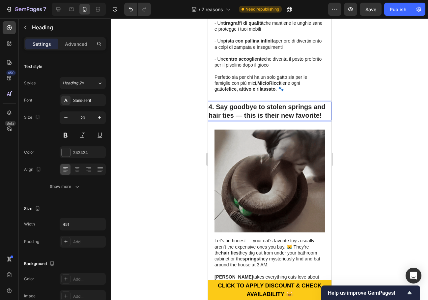
click at [268, 103] on p "4. Say goodbye to stolen springs and hair ties — this is their new favorite!" at bounding box center [269, 111] width 122 height 17
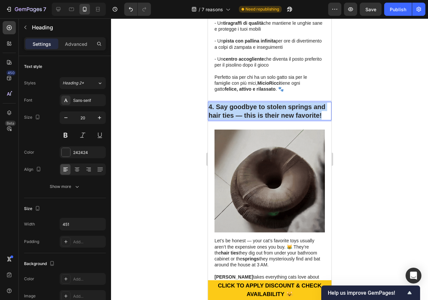
click at [268, 103] on p "4. Say goodbye to stolen springs and hair ties — this is their new favorite!" at bounding box center [269, 111] width 122 height 17
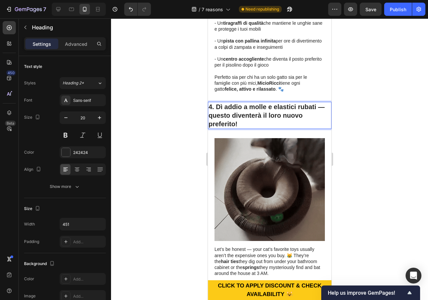
click at [353, 114] on div at bounding box center [269, 159] width 317 height 282
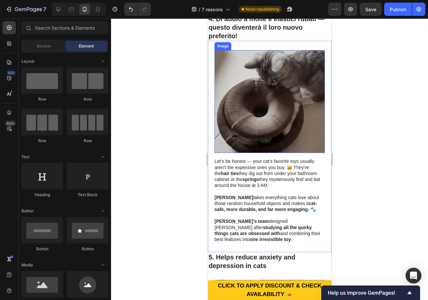
scroll to position [956, 0]
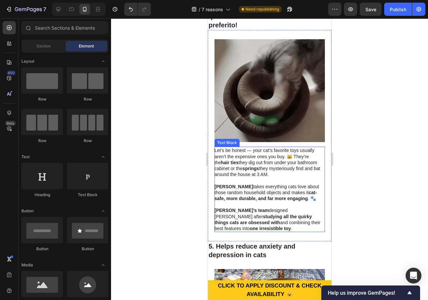
click at [280, 184] on p "Kitty Curlz takes everything cats love about those random household objects and…" at bounding box center [269, 193] width 110 height 18
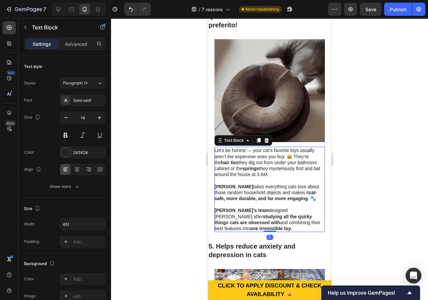
click at [232, 207] on p "Sara’s team designed Kitty Curlz after studying all the quirky things cats are …" at bounding box center [269, 219] width 110 height 24
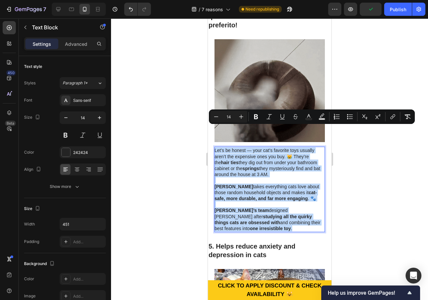
drag, startPoint x: 228, startPoint y: 208, endPoint x: 215, endPoint y: 131, distance: 77.9
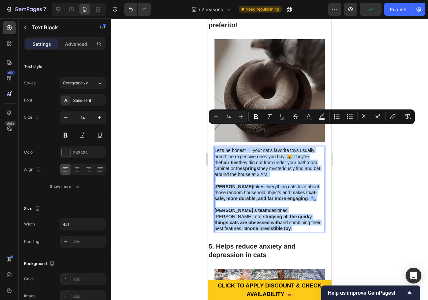
click at [215, 147] on div "Let’s be honest — your cat’s favorite toys usually aren’t the expensive ones yo…" at bounding box center [269, 189] width 110 height 85
copy div "Let’s be honest — your cat’s favorite toys usually aren’t the expensive ones yo…"
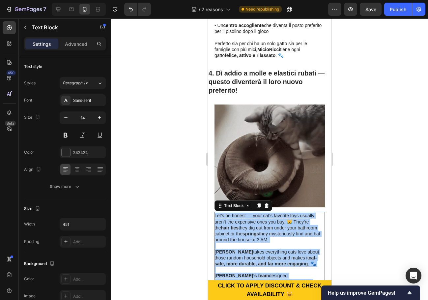
scroll to position [923, 0]
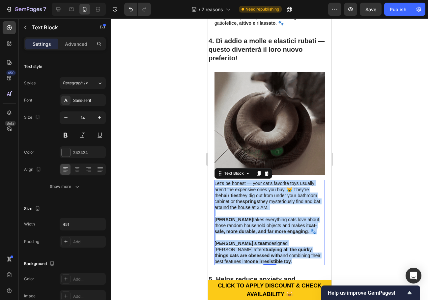
click at [265, 234] on p "Rich Text Editor. Editing area: main" at bounding box center [269, 237] width 110 height 6
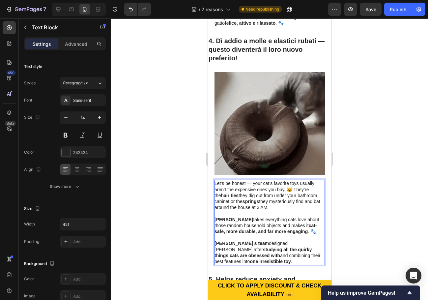
click at [232, 240] on p "Sara’s team designed Kitty Curlz after studying all the quirky things cats are …" at bounding box center [269, 252] width 110 height 24
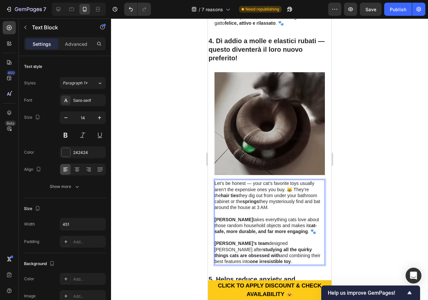
click at [231, 240] on p "Sara’s team designed Kitty Curlz after studying all the quirky things cats are …" at bounding box center [269, 252] width 110 height 24
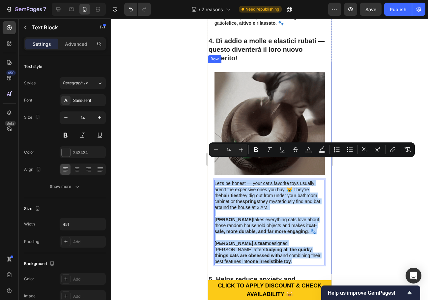
drag, startPoint x: 234, startPoint y: 240, endPoint x: 213, endPoint y: 163, distance: 80.2
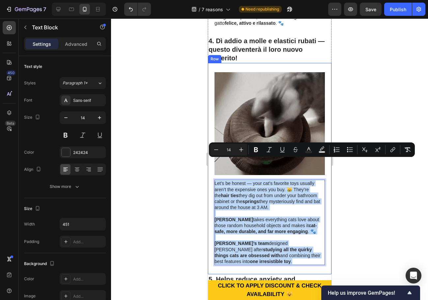
click at [213, 163] on div "Let’s be honest — your cat’s favorite toys usually aren’t the expensive ones yo…" at bounding box center [270, 168] width 124 height 211
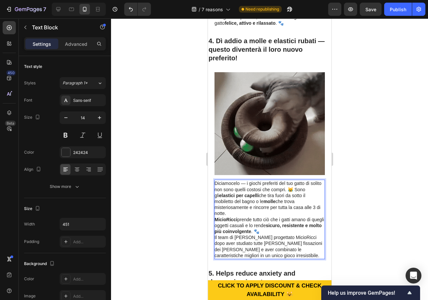
click at [283, 217] on p "MicioRicci prende tutto ciò che i gatti amano di quegli oggetti casuali e lo re…" at bounding box center [269, 226] width 110 height 18
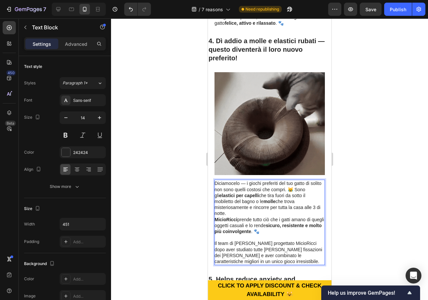
click at [239, 192] on p "Diciamocelo — i giochi preferiti del tuo gatto di solito non sono quelli costos…" at bounding box center [269, 198] width 110 height 36
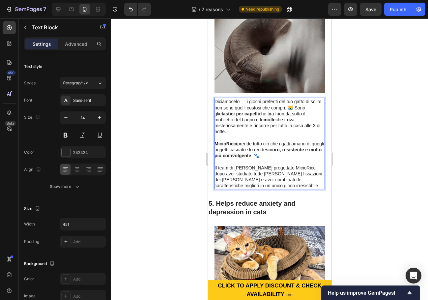
scroll to position [1022, 0]
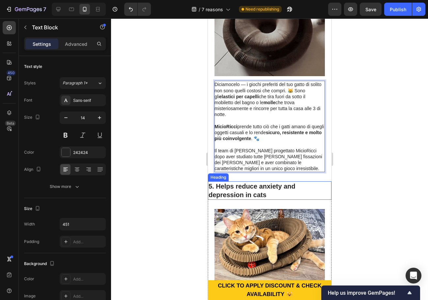
click at [249, 181] on h2 "5. Helps reduce anxiety and depression in cats" at bounding box center [270, 190] width 124 height 18
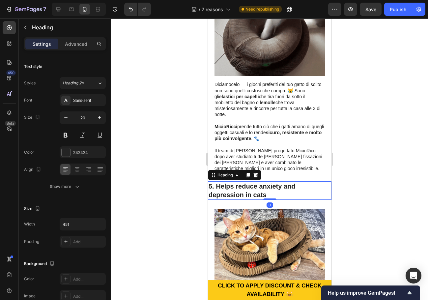
click at [262, 181] on h2 "5. Helps reduce anxiety and depression in cats" at bounding box center [270, 190] width 124 height 18
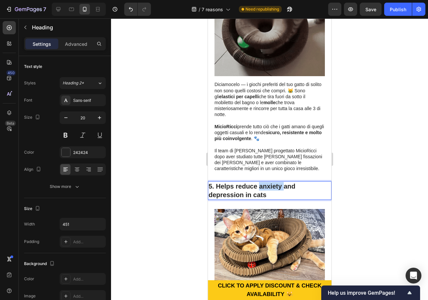
click at [262, 182] on p "5. Helps reduce anxiety and depression in cats" at bounding box center [269, 190] width 122 height 17
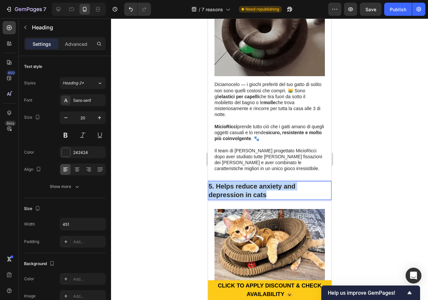
click at [262, 182] on p "5. Helps reduce anxiety and depression in cats" at bounding box center [269, 190] width 122 height 17
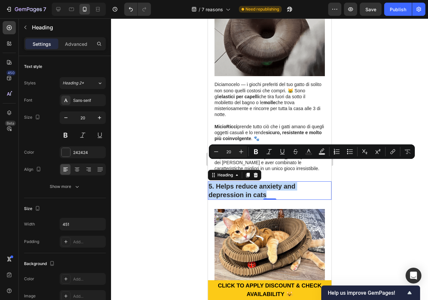
click at [245, 182] on p "5. Helps reduce anxiety and depression in cats" at bounding box center [269, 190] width 122 height 17
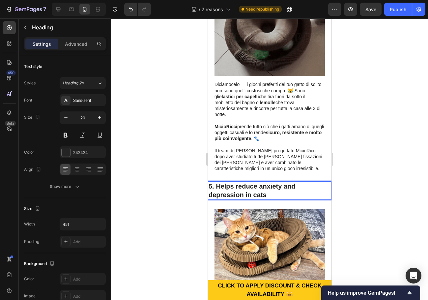
click at [241, 182] on p "5. Helps reduce anxiety and depression in cats" at bounding box center [269, 190] width 122 height 17
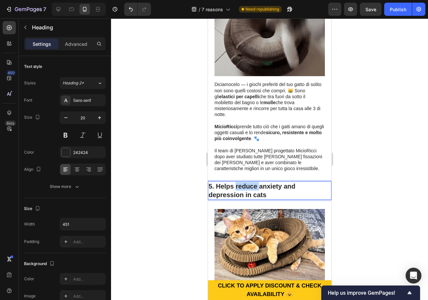
click at [241, 182] on p "5. Helps reduce anxiety and depression in cats" at bounding box center [269, 190] width 122 height 17
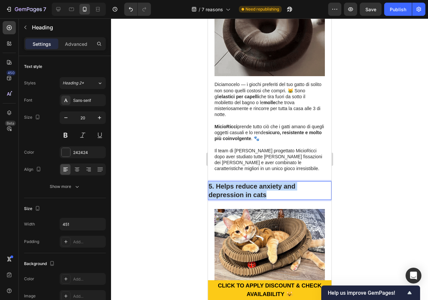
click at [241, 182] on p "5. Helps reduce anxiety and depression in cats" at bounding box center [269, 190] width 122 height 17
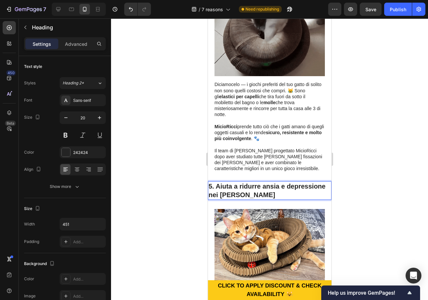
click at [373, 182] on div at bounding box center [269, 159] width 317 height 282
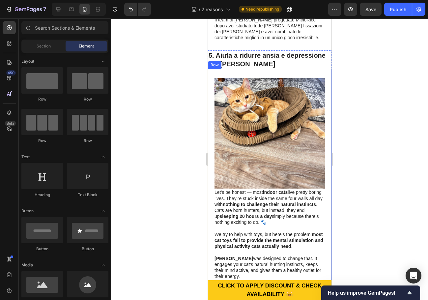
scroll to position [1187, 0]
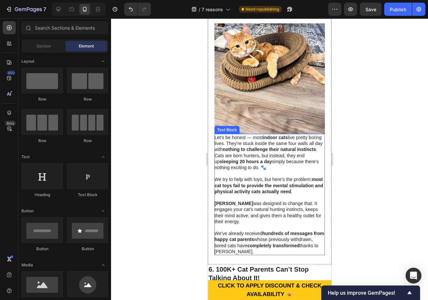
click at [275, 193] on p "We try to help with toys, but here’s the problem: most cat toys fail to provide…" at bounding box center [269, 185] width 110 height 18
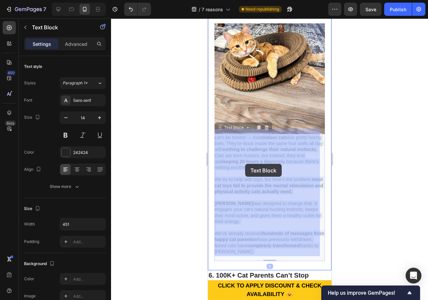
drag, startPoint x: 288, startPoint y: 253, endPoint x: 247, endPoint y: 168, distance: 94.6
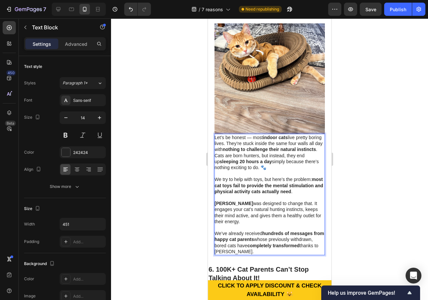
click at [286, 253] on p "We’ve already received hundreds of messages from happy cat parents whose previo…" at bounding box center [269, 243] width 110 height 24
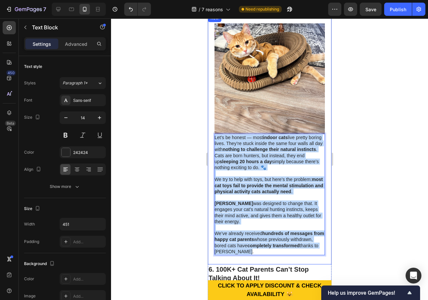
drag, startPoint x: 289, startPoint y: 253, endPoint x: 213, endPoint y: 135, distance: 140.6
click at [213, 135] on div "Let’s be honest — most indoor cats live pretty boring lives. They’re stuck insi…" at bounding box center [270, 139] width 124 height 250
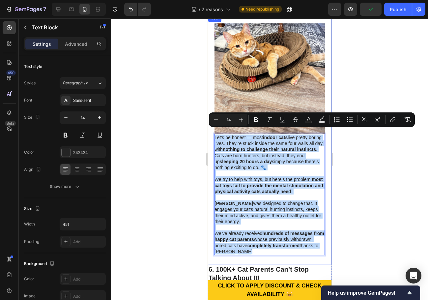
copy div "Let’s be honest — most indoor cats live pretty boring lives. They’re stuck insi…"
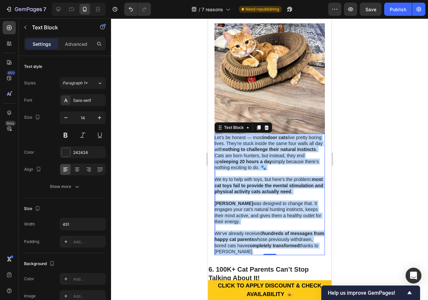
click at [280, 185] on strong "most cat toys fail to provide the mental stimulation and physical activity cats…" at bounding box center [268, 185] width 109 height 17
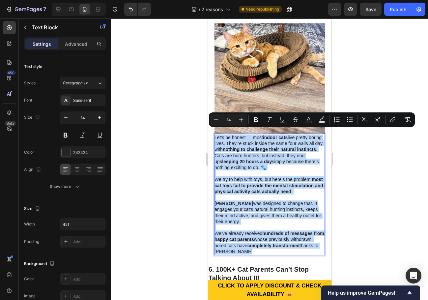
drag, startPoint x: 288, startPoint y: 252, endPoint x: 215, endPoint y: 134, distance: 138.3
click at [215, 134] on div "Let’s be honest — most indoor cats live pretty boring lives. They’re stuck insi…" at bounding box center [269, 194] width 110 height 121
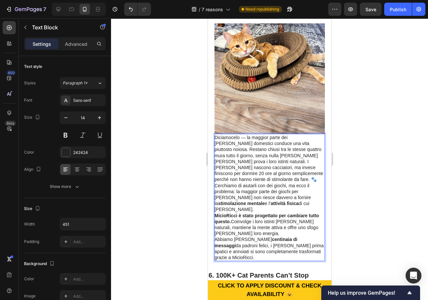
click at [302, 169] on p "Diciamocelo — la maggior parte dei gatti domestici conduce una vita piuttosto n…" at bounding box center [269, 159] width 110 height 48
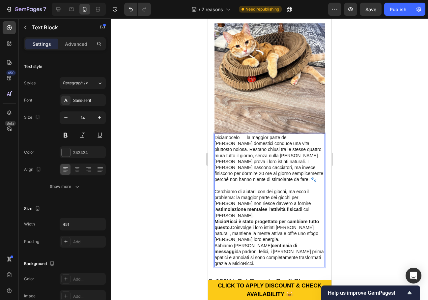
click at [299, 198] on p "Cerchiamo di aiutarli con dei giochi, ma ecco il problema: la maggior parte dei…" at bounding box center [269, 204] width 110 height 30
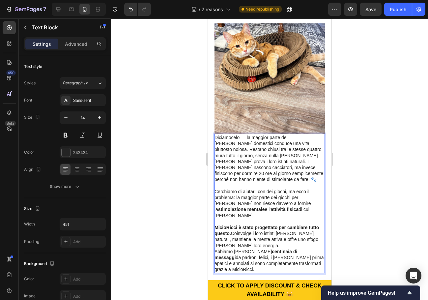
click at [258, 230] on p "MicioRicci è stato progettato per cambiare tutto questo. Coinvolge i loro istin…" at bounding box center [269, 237] width 110 height 24
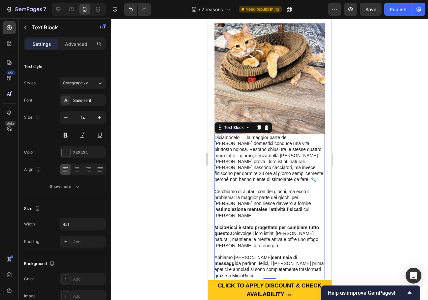
click at [361, 194] on div at bounding box center [269, 159] width 317 height 282
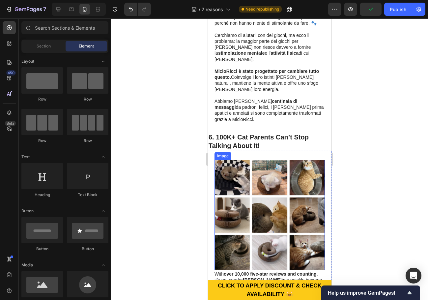
scroll to position [1286, 0]
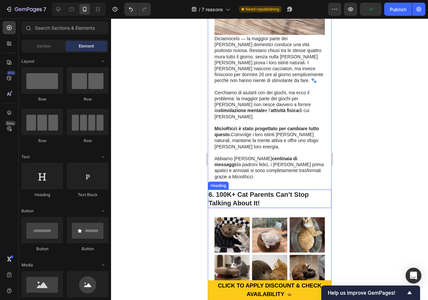
click at [277, 190] on h2 "6. 100K+ Cat Parents Can’t Stop Talking About It!" at bounding box center [270, 199] width 124 height 18
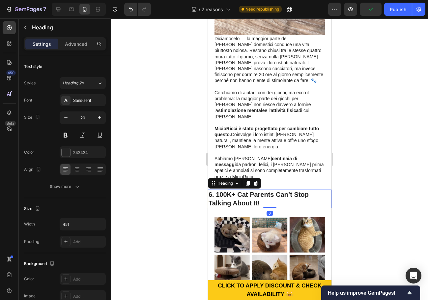
click at [264, 190] on h2 "6. 100K+ Cat Parents Can’t Stop Talking About It!" at bounding box center [270, 199] width 124 height 18
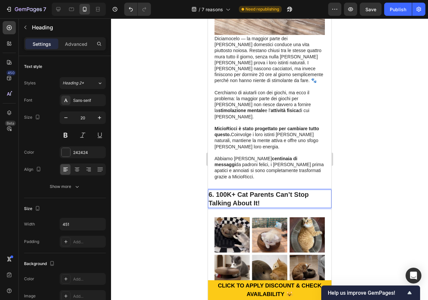
click at [264, 190] on p "6. 100K+ Cat Parents Can’t Stop Talking About It!" at bounding box center [269, 198] width 122 height 17
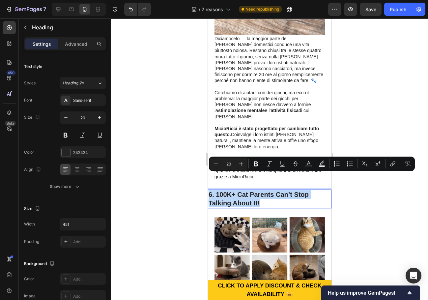
drag, startPoint x: 266, startPoint y: 185, endPoint x: 210, endPoint y: 174, distance: 57.6
click at [210, 190] on p "6. 100K+ Cat Parents Can’t Stop Talking About It!" at bounding box center [269, 198] width 122 height 17
copy p "6. 100K+ Cat Parents Can’t Stop Talking About It!"
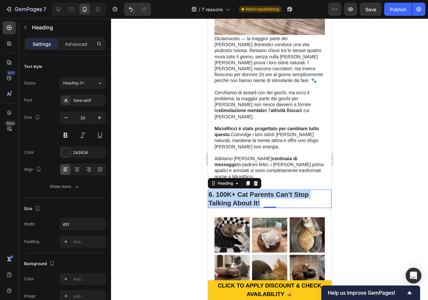
click at [250, 190] on p "6. 100K+ Cat Parents Can’t Stop Talking About It!" at bounding box center [269, 198] width 122 height 17
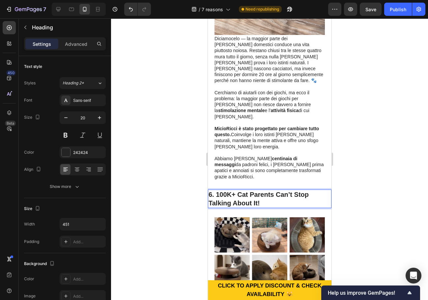
click at [248, 190] on p "6. 100K+ Cat Parents Can’t Stop Talking About It!" at bounding box center [269, 198] width 122 height 17
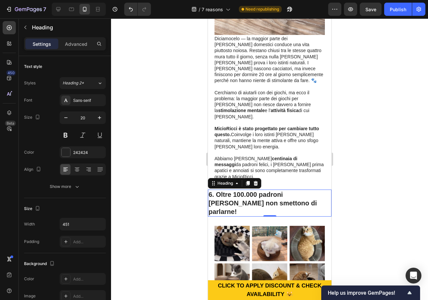
click at [363, 179] on div at bounding box center [269, 159] width 317 height 282
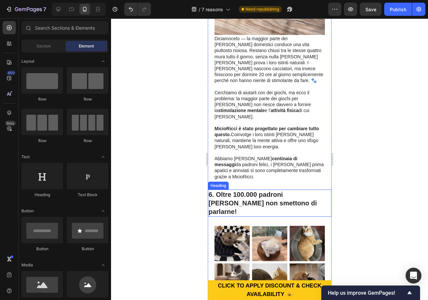
scroll to position [1418, 0]
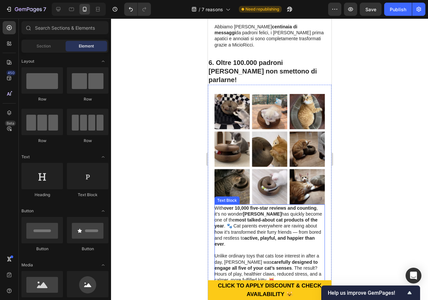
click at [263, 213] on p "With over 10,000 five-star reviews and counting , it’s no wonder Kitty Curlz ha…" at bounding box center [269, 226] width 110 height 42
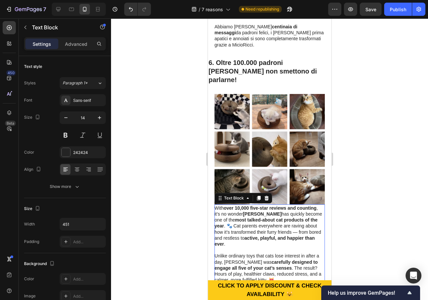
click at [262, 213] on p "With over 10,000 five-star reviews and counting , it’s no wonder Kitty Curlz ha…" at bounding box center [269, 226] width 110 height 42
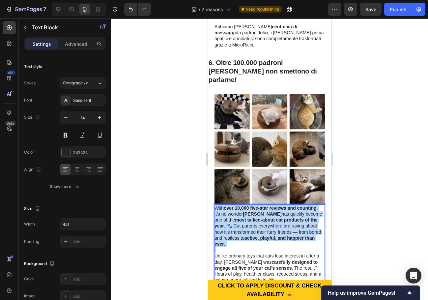
click at [262, 213] on p "With over 10,000 five-star reviews and counting , it’s no wonder Kitty Curlz ha…" at bounding box center [269, 226] width 110 height 42
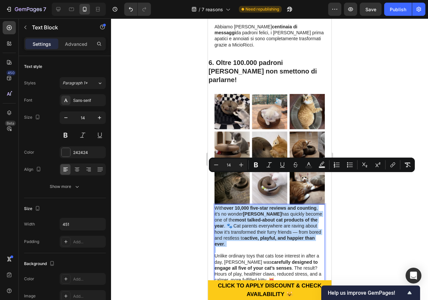
click at [264, 216] on p "With over 10,000 five-star reviews and counting , it’s no wonder Kitty Curlz ha…" at bounding box center [269, 226] width 110 height 42
drag, startPoint x: 307, startPoint y: 269, endPoint x: 413, endPoint y: 198, distance: 127.6
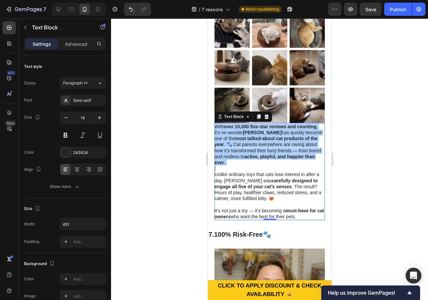
scroll to position [1484, 0]
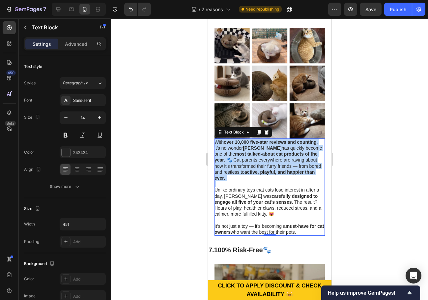
click at [309, 223] on p "It’s not just a toy — it’s becoming a must-have for cat owners who want the bes…" at bounding box center [269, 229] width 110 height 12
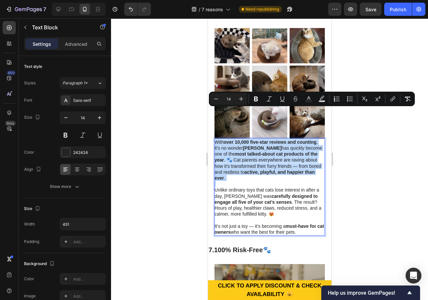
click at [309, 223] on p "It’s not just a toy — it’s becoming a must-have for cat owners who want the bes…" at bounding box center [269, 229] width 110 height 12
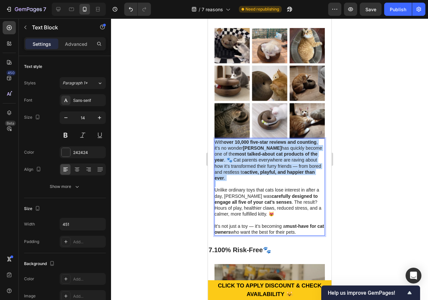
drag, startPoint x: 309, startPoint y: 202, endPoint x: 216, endPoint y: 113, distance: 128.5
click at [216, 139] on div "With over 10,000 five-star reviews and counting , it’s no wonder Kitty Curlz ha…" at bounding box center [269, 187] width 110 height 97
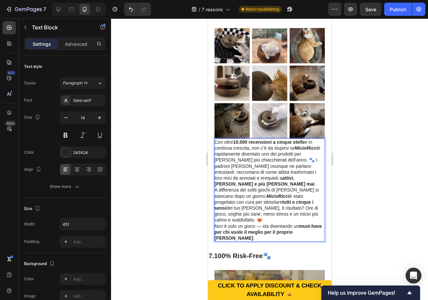
click at [305, 149] on p "Con oltre 10.000 recensioni a cinque stelle e in continua crescita, non c’è da …" at bounding box center [269, 163] width 110 height 48
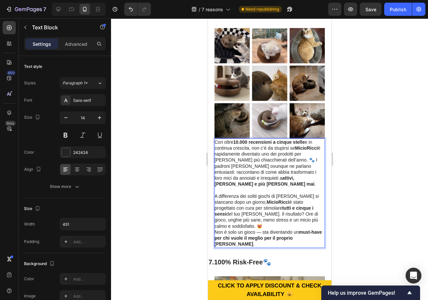
click at [259, 193] on p "A differenza dei soliti giochi di cui i gatti si stancano dopo un giorno, Micio…" at bounding box center [269, 211] width 110 height 36
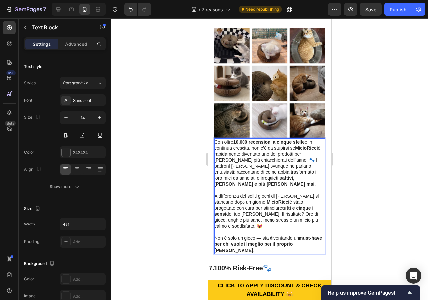
click at [380, 179] on div at bounding box center [269, 159] width 317 height 282
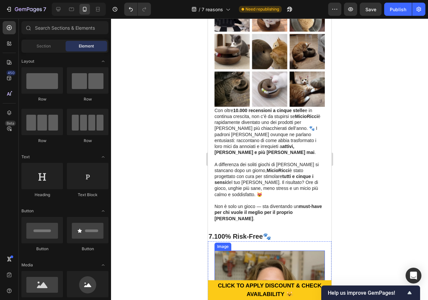
scroll to position [1517, 0]
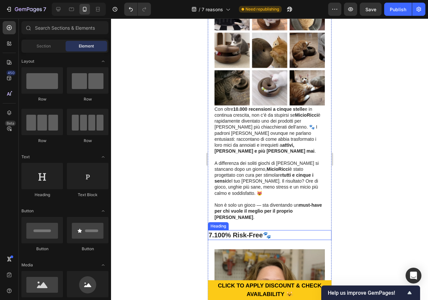
click at [252, 230] on h2 "7. 100% Risk-Free 🐾" at bounding box center [270, 235] width 124 height 10
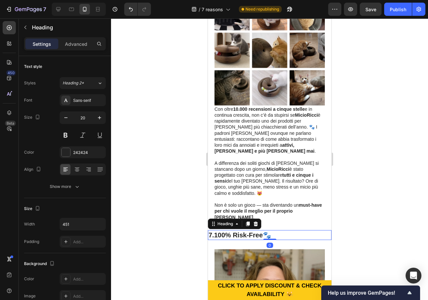
click at [281, 230] on h2 "7. 100% Risk-Free 🐾" at bounding box center [270, 235] width 124 height 10
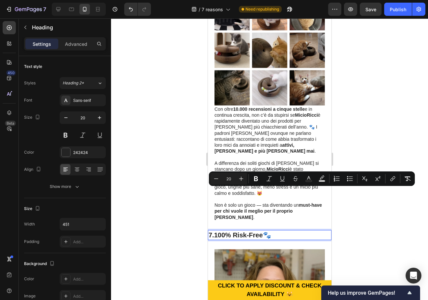
drag, startPoint x: 284, startPoint y: 192, endPoint x: 207, endPoint y: 191, distance: 76.5
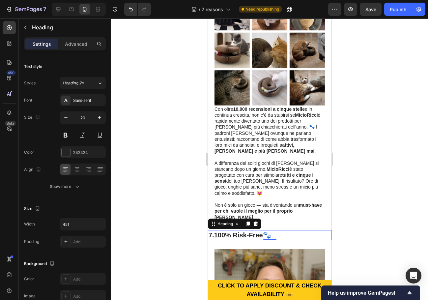
click at [263, 232] on strong "100% Risk-Free" at bounding box center [238, 235] width 49 height 7
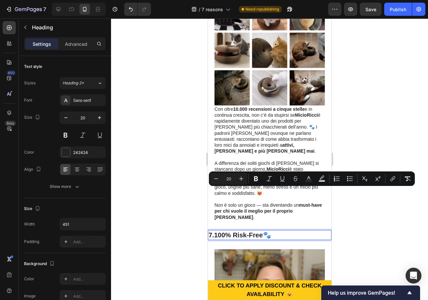
click at [243, 232] on strong "100% Risk-Free" at bounding box center [238, 235] width 49 height 7
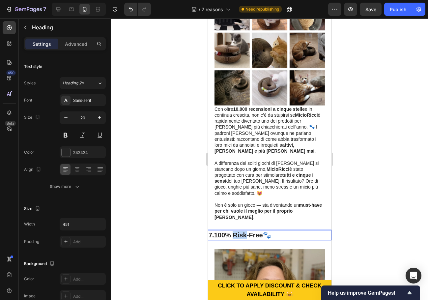
click at [243, 232] on strong "100% Risk-Free" at bounding box center [238, 235] width 49 height 7
click at [374, 193] on div at bounding box center [269, 159] width 317 height 282
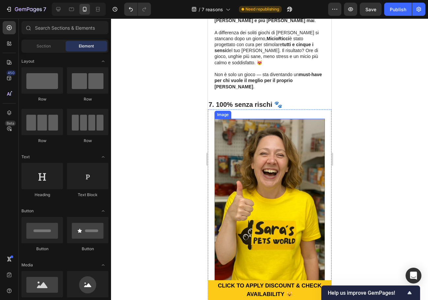
scroll to position [1747, 0]
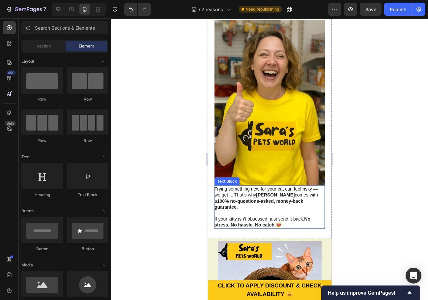
click at [270, 216] on p "If your kitty isn’t obsessed, just send it back. No stress. No hassle. No catch…" at bounding box center [269, 222] width 110 height 12
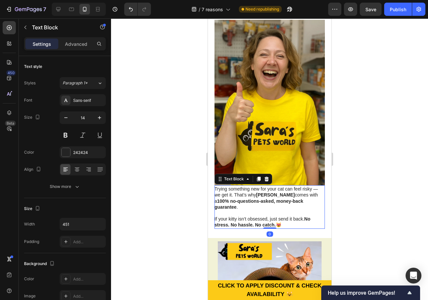
click at [288, 216] on p "If your kitty isn’t obsessed, just send it back. No stress. No hassle. No catch…" at bounding box center [269, 222] width 110 height 12
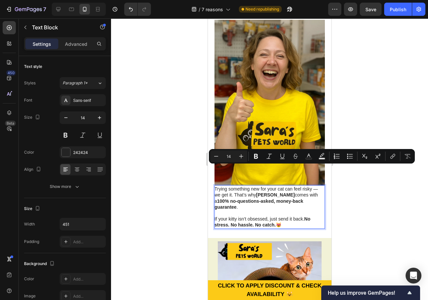
click at [284, 216] on p "If your kitty isn’t obsessed, just send it back. No stress. No hassle. No catch…" at bounding box center [269, 222] width 110 height 12
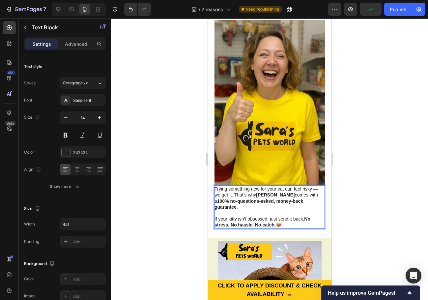
drag, startPoint x: 289, startPoint y: 175, endPoint x: 215, endPoint y: 138, distance: 82.7
click at [215, 185] on div "Trying something new for your cat can feel risky — we get it. That’s why Kitty …" at bounding box center [269, 206] width 110 height 43
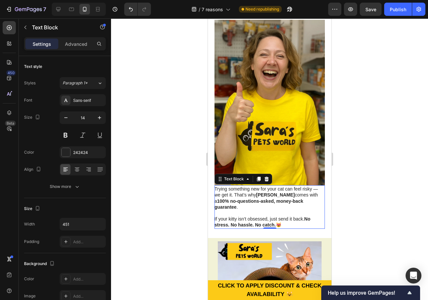
click at [299, 210] on p "Rich Text Editor. Editing area: main" at bounding box center [269, 213] width 110 height 6
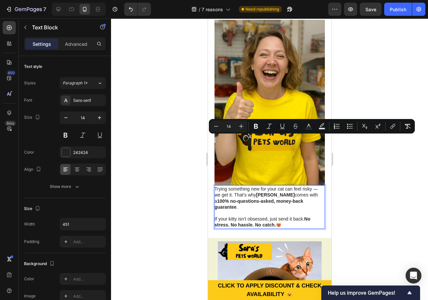
drag, startPoint x: 289, startPoint y: 175, endPoint x: 214, endPoint y: 141, distance: 82.1
click at [214, 185] on div "Trying something new for your cat can feel risky — we get it. That’s why Kitty …" at bounding box center [269, 206] width 110 height 43
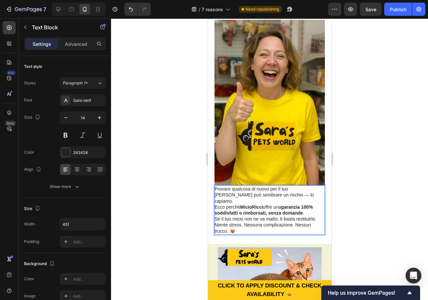
click at [306, 186] on p "Provare qualcosa di nuovo per il tuo gatto può sembrare un rischio — lo capiamo…" at bounding box center [269, 201] width 110 height 30
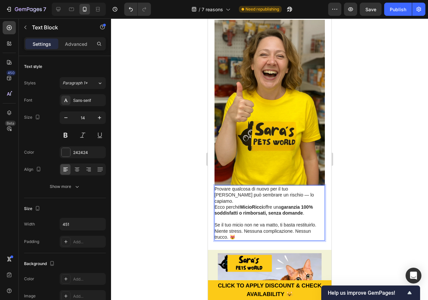
click at [370, 163] on div at bounding box center [269, 159] width 317 height 282
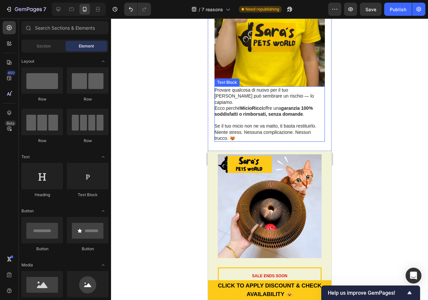
scroll to position [1648, 0]
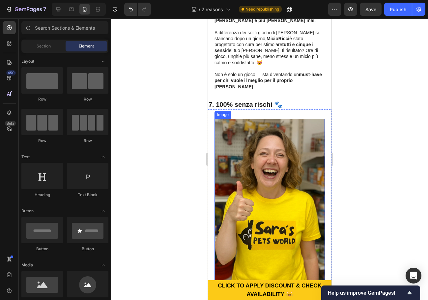
click at [283, 150] on img at bounding box center [269, 202] width 110 height 166
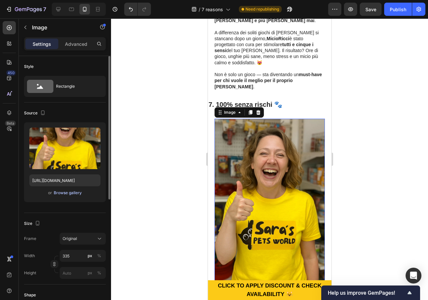
click at [67, 192] on div "Browse gallery" at bounding box center [68, 193] width 28 height 6
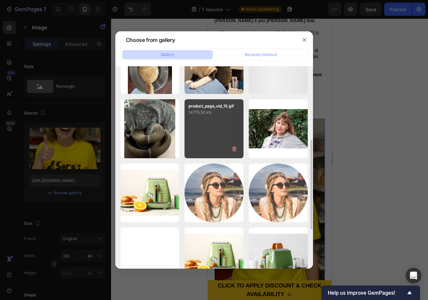
scroll to position [0, 0]
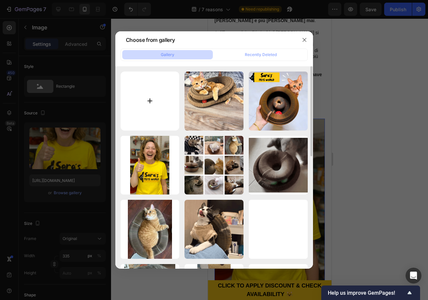
click at [154, 93] on input "file" at bounding box center [150, 101] width 59 height 59
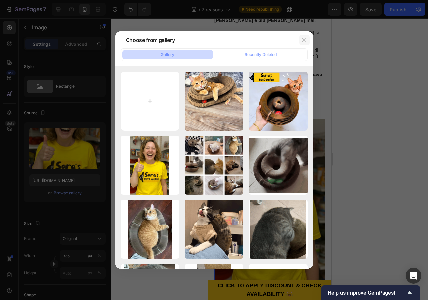
click at [305, 38] on icon "button" at bounding box center [304, 39] width 5 height 5
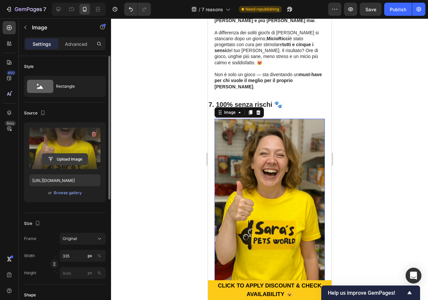
click at [70, 159] on input "file" at bounding box center [65, 159] width 46 height 11
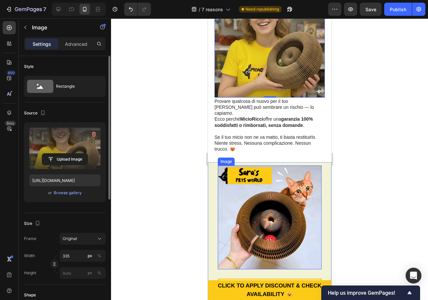
scroll to position [1780, 0]
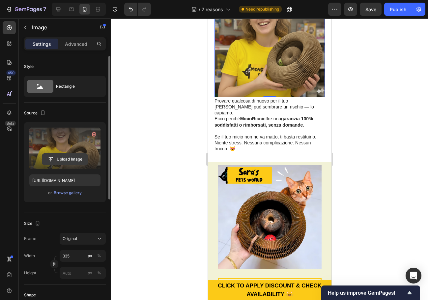
click at [54, 158] on input "file" at bounding box center [65, 159] width 46 height 11
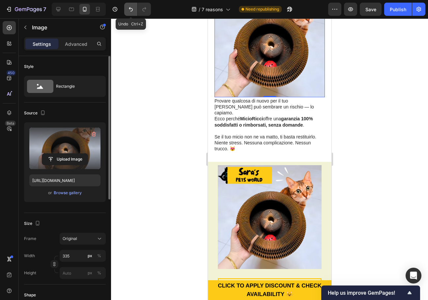
click at [131, 10] on icon "Undo/Redo" at bounding box center [131, 9] width 7 height 7
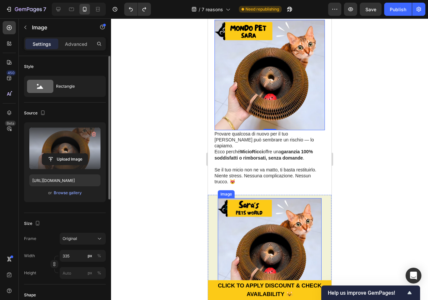
scroll to position [1681, 0]
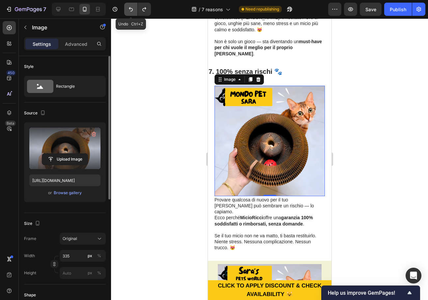
click at [135, 9] on button "Undo/Redo" at bounding box center [130, 9] width 13 height 13
type input "https://cdn.shopify.com/s/files/1/0938/2245/2095/files/gempages_581198086903169…"
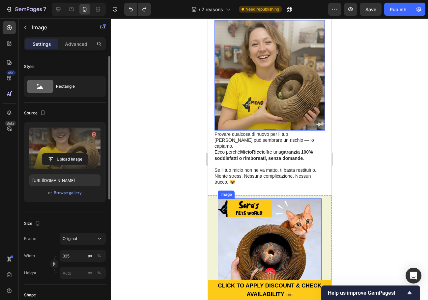
scroll to position [1747, 0]
click at [285, 198] on img at bounding box center [270, 250] width 104 height 104
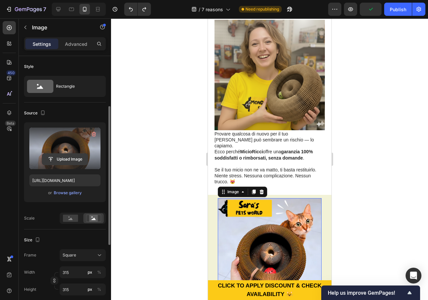
scroll to position [33, 0]
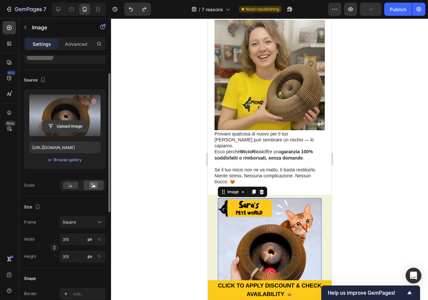
click at [74, 125] on input "file" at bounding box center [65, 126] width 46 height 11
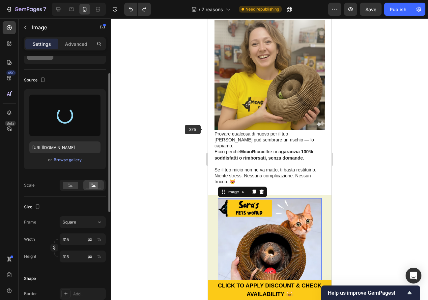
type input "https://cdn.shopify.com/s/files/1/0938/2245/2095/files/gempages_581198086903169…"
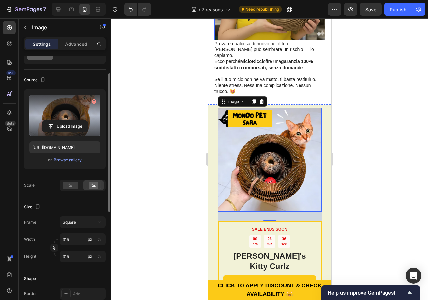
scroll to position [1846, 0]
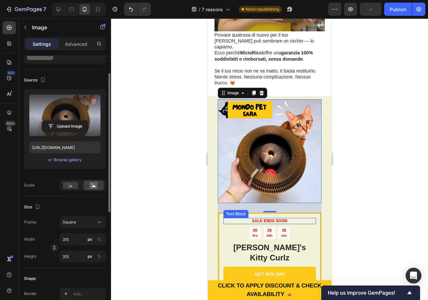
click at [287, 219] on p "SALE ENDS SOON" at bounding box center [269, 221] width 91 height 5
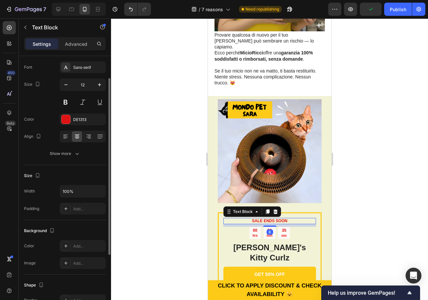
scroll to position [0, 0]
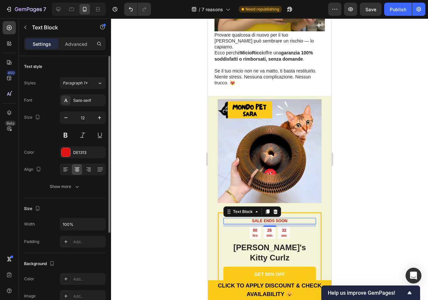
click at [265, 219] on strong "SALE ENDS SOON" at bounding box center [269, 221] width 35 height 5
click at [278, 219] on strong "SALE ENDS SOON" at bounding box center [269, 221] width 35 height 5
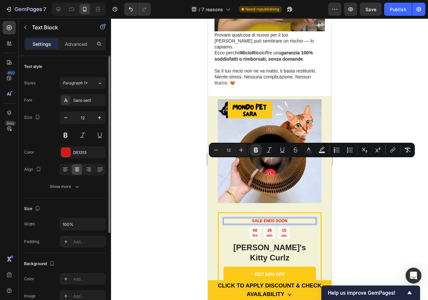
click at [278, 219] on strong "SALE ENDS SOON" at bounding box center [269, 221] width 35 height 5
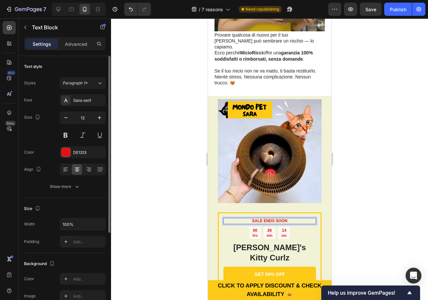
click at [275, 219] on strong "SALE ENDS SOON" at bounding box center [269, 221] width 35 height 5
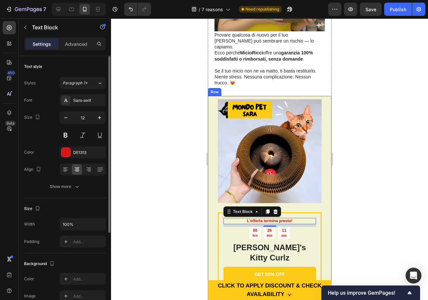
click at [363, 170] on div at bounding box center [269, 159] width 317 height 282
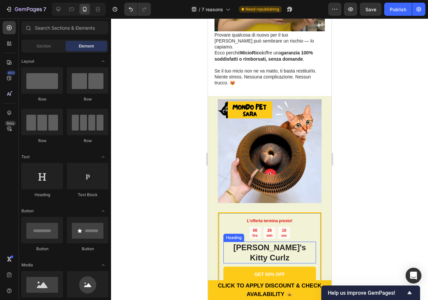
click at [260, 242] on h2 "Sara's Kitty Curlz" at bounding box center [269, 253] width 93 height 22
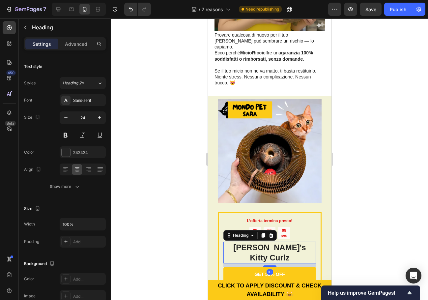
click at [266, 242] on h2 "Sara's Kitty Curlz" at bounding box center [269, 253] width 93 height 22
click at [266, 242] on p "Sara's Kitty Curlz" at bounding box center [269, 252] width 91 height 20
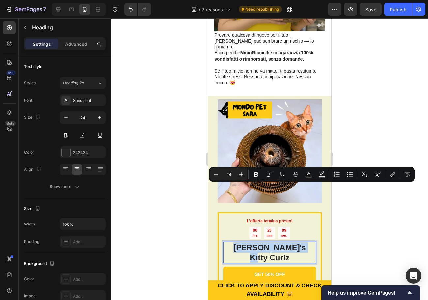
click at [266, 242] on p "Sara's Kitty Curlz" at bounding box center [269, 252] width 91 height 20
click at [262, 242] on p "Sara's Kitty Curlz" at bounding box center [269, 252] width 91 height 20
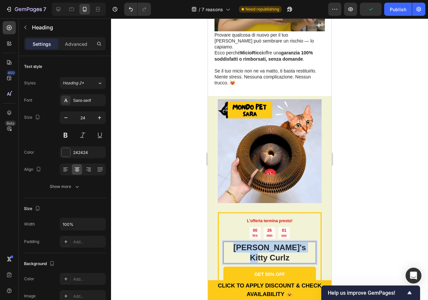
click at [262, 242] on p "Sara's Kitty Curlz" at bounding box center [269, 252] width 91 height 20
click at [376, 183] on div at bounding box center [269, 159] width 317 height 282
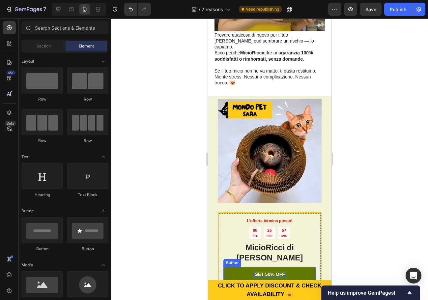
click at [272, 271] on p "GET 50% OFF" at bounding box center [269, 274] width 31 height 6
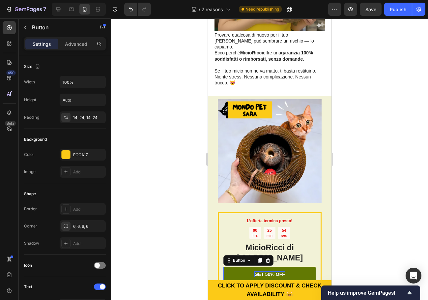
click at [266, 271] on p "GET 50% OFF" at bounding box center [269, 274] width 31 height 6
click at [268, 271] on p "GET 50% OFF" at bounding box center [269, 274] width 31 height 6
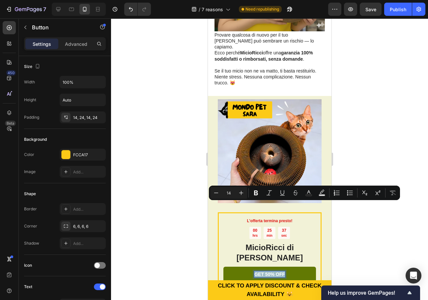
click at [268, 271] on p "GET 50% OFF" at bounding box center [269, 274] width 31 height 6
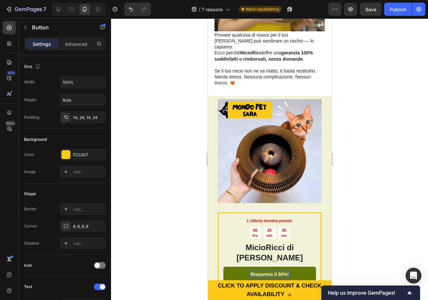
click at [375, 205] on div at bounding box center [269, 159] width 317 height 282
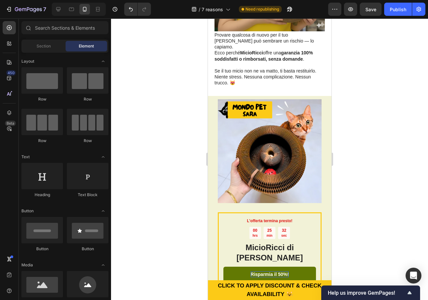
click at [245, 293] on p "Sell-out Risk: High" at bounding box center [250, 295] width 32 height 5
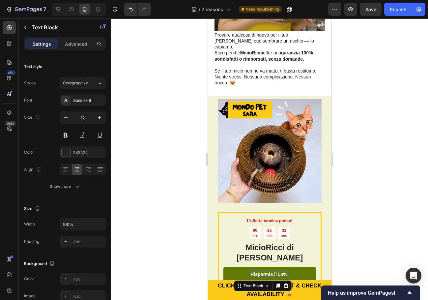
click at [247, 293] on p "Sell-out Risk: High" at bounding box center [250, 295] width 32 height 5
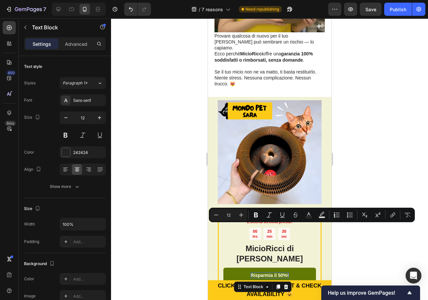
click at [251, 294] on p "Sell-out Risk: High" at bounding box center [250, 296] width 32 height 5
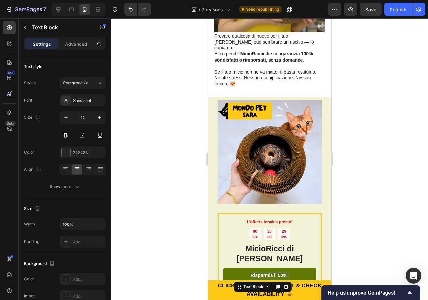
click at [246, 294] on p "Sell-out Risk: High" at bounding box center [250, 296] width 32 height 5
click at [295, 292] on div "FREE shipping Text Block" at bounding box center [292, 296] width 27 height 8
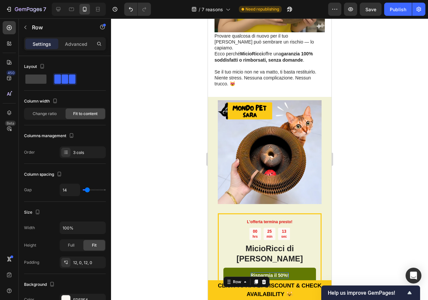
click at [266, 288] on div "Sell-out Risk: High Text Block | Text Block FREE shipping Text Block Row 8" at bounding box center [269, 296] width 93 height 16
click at [264, 280] on icon at bounding box center [264, 282] width 4 height 5
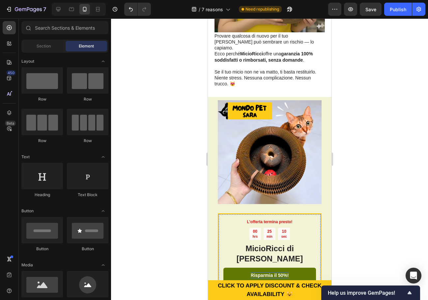
click at [276, 289] on p "Try it today with a 30-Day Money Back Guarantee!" at bounding box center [269, 291] width 92 height 5
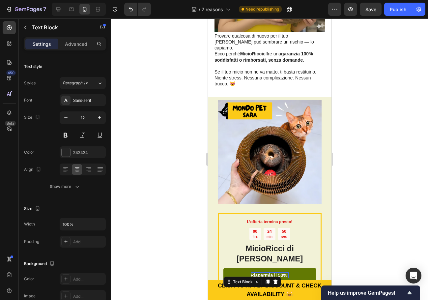
click at [275, 289] on p "Try it today with a 30-Day Money Back Guarantee!" at bounding box center [269, 291] width 92 height 5
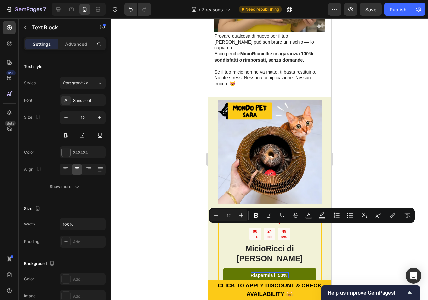
click at [272, 289] on p "Try it today with a 30-Day Money Back Guarantee!" at bounding box center [269, 291] width 92 height 5
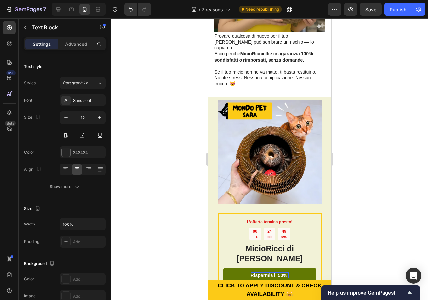
click at [272, 289] on p "Try it today with a 30-Day Money Back Guarantee!" at bounding box center [269, 291] width 92 height 5
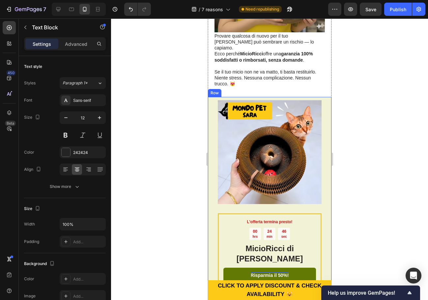
click at [357, 222] on div at bounding box center [269, 159] width 317 height 282
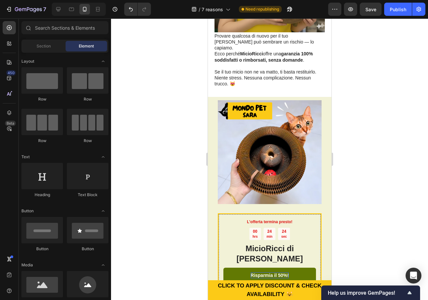
click at [284, 289] on p "Provalo oggi: 30 giorni soddisfatti o rimborsati!" at bounding box center [269, 291] width 92 height 5
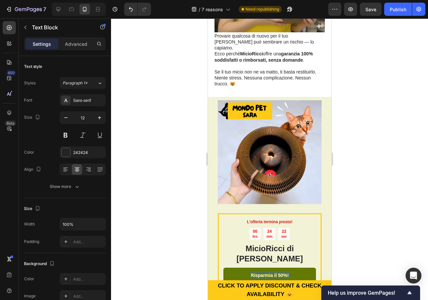
click at [379, 232] on div at bounding box center [269, 159] width 317 height 282
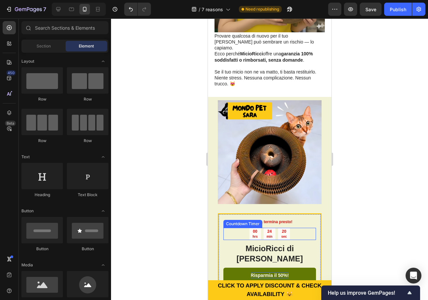
click at [266, 234] on p "min" at bounding box center [269, 236] width 6 height 4
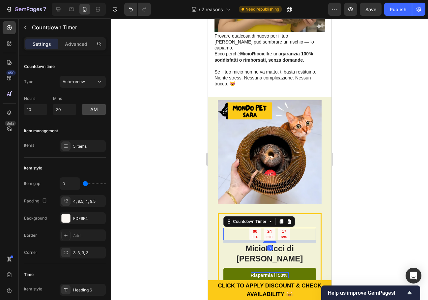
click at [267, 234] on p "min" at bounding box center [269, 236] width 6 height 4
click at [269, 234] on p "min" at bounding box center [269, 236] width 6 height 4
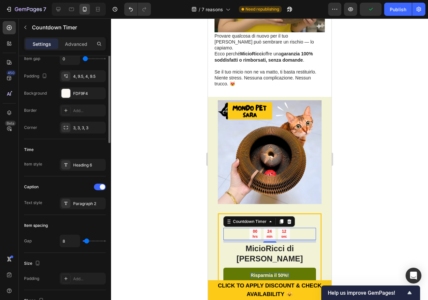
scroll to position [0, 0]
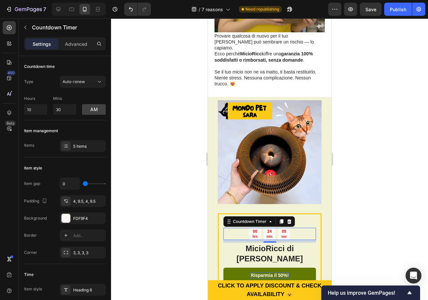
click at [366, 127] on div at bounding box center [269, 159] width 317 height 282
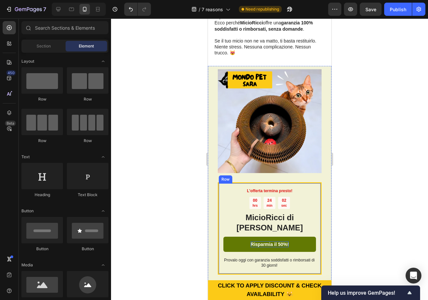
scroll to position [1912, 0]
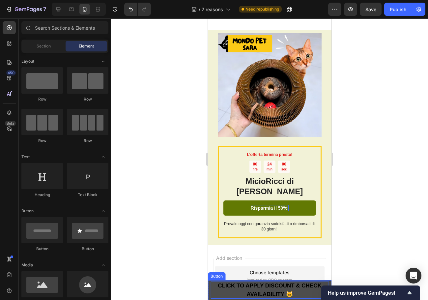
click at [277, 289] on p "CLICK TO APPLY DISCOUNT & CHECK AVAILABILITY 😺" at bounding box center [269, 290] width 118 height 17
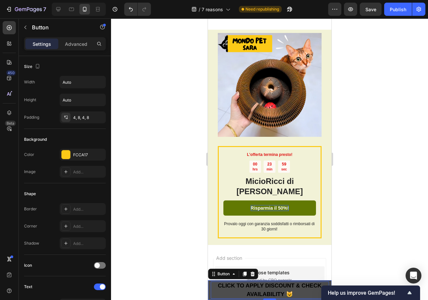
click at [266, 289] on strong "CLICK TO APPLY DISCOUNT & CHECK AVAILABILITY 😺" at bounding box center [270, 290] width 104 height 15
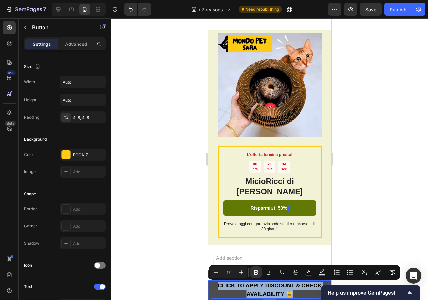
click at [264, 286] on strong "CLICK TO APPLY DISCOUNT & CHECK AVAILABILITY 😺" at bounding box center [270, 290] width 104 height 15
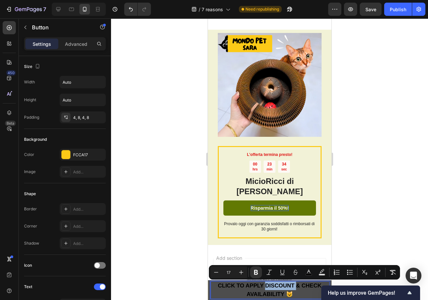
click at [264, 286] on strong "CLICK TO APPLY DISCOUNT & CHECK AVAILABILITY 😺" at bounding box center [270, 290] width 104 height 15
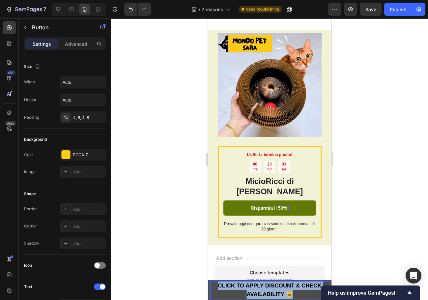
click at [264, 286] on strong "CLICK TO APPLY DISCOUNT & CHECK AVAILABILITY 😺" at bounding box center [270, 290] width 104 height 15
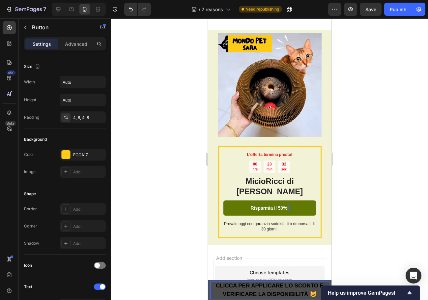
click at [400, 254] on div at bounding box center [269, 159] width 317 height 282
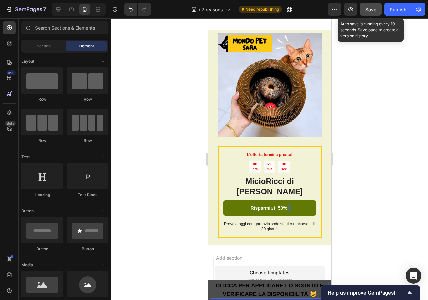
click at [372, 14] on button "Save" at bounding box center [371, 9] width 22 height 13
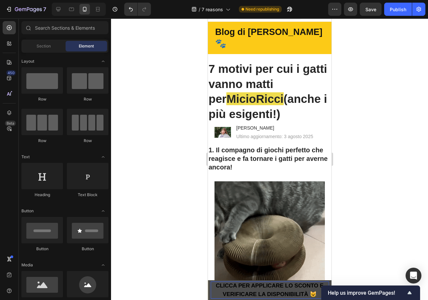
scroll to position [0, 0]
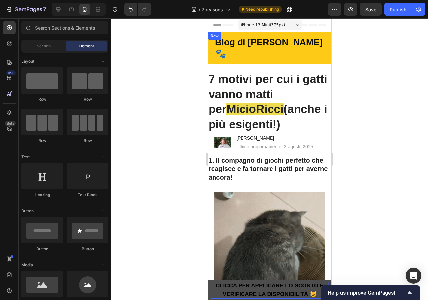
click at [323, 45] on div "Blog di Zampe Felici 🐾 Heading Row" at bounding box center [270, 48] width 124 height 32
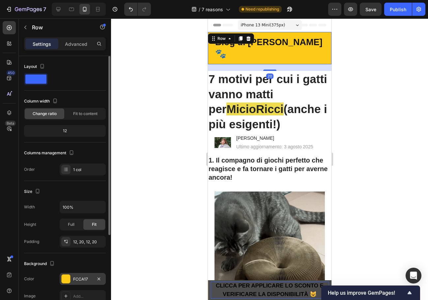
click at [81, 278] on div "FCCA17" at bounding box center [82, 279] width 19 height 6
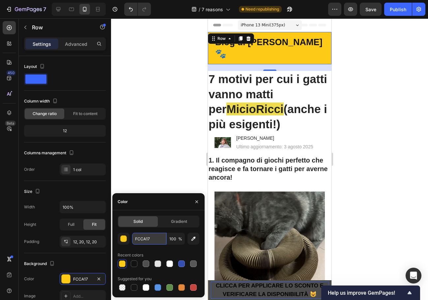
click at [143, 244] on input "FCCA17" at bounding box center [149, 239] width 34 height 12
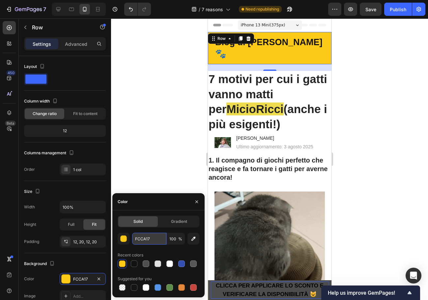
click at [143, 244] on input "FCCA17" at bounding box center [149, 239] width 34 height 12
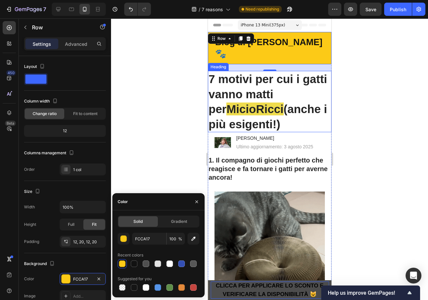
click at [239, 103] on span "MicioRicci" at bounding box center [254, 109] width 57 height 13
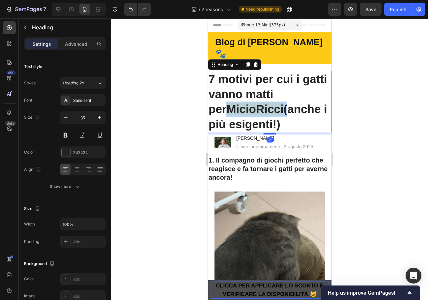
click at [242, 103] on span "MicioRicci" at bounding box center [254, 109] width 57 height 13
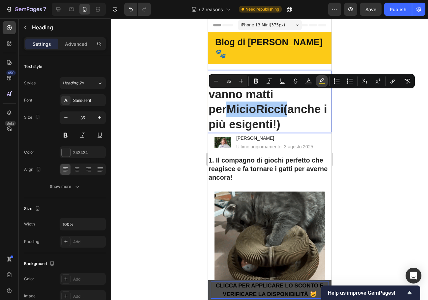
click at [321, 84] on rect "Editor contextual toolbar" at bounding box center [322, 84] width 6 height 2
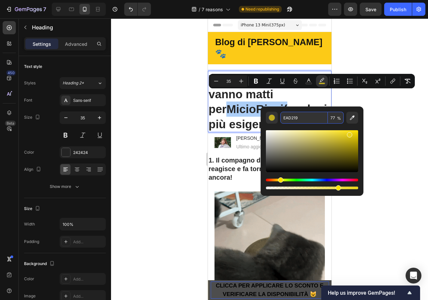
click at [295, 122] on input "EAD219" at bounding box center [304, 118] width 47 height 12
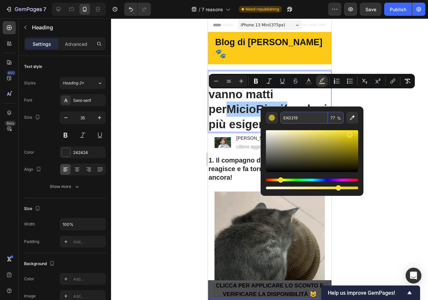
paste input "FCCA17"
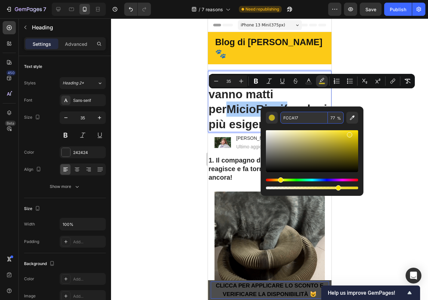
type input "FCCA17"
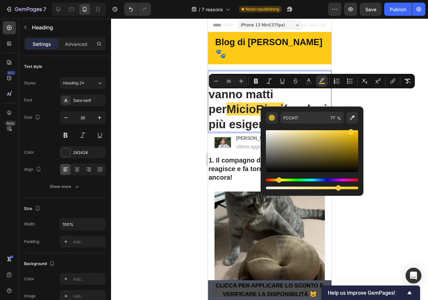
click at [384, 124] on div at bounding box center [269, 159] width 317 height 282
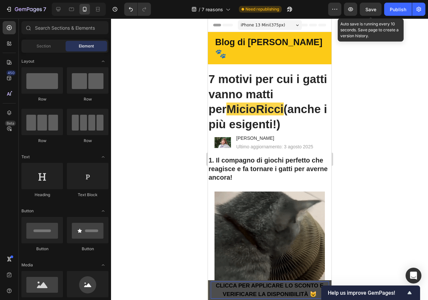
click at [372, 11] on span "Save" at bounding box center [371, 10] width 11 height 6
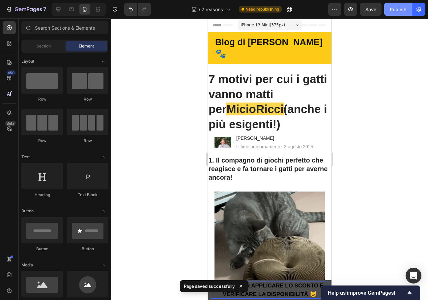
click at [393, 11] on div "Publish" at bounding box center [398, 9] width 16 height 7
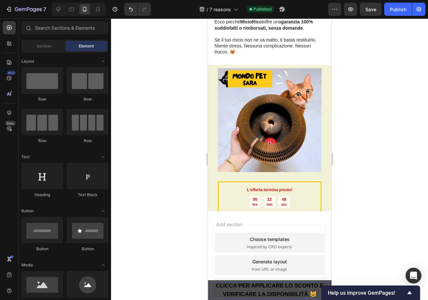
scroll to position [1887, 0]
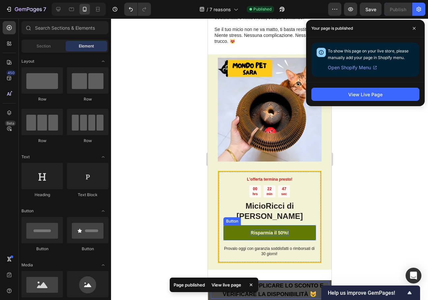
click at [272, 230] on p "Risparmia il 50%!" at bounding box center [270, 233] width 38 height 6
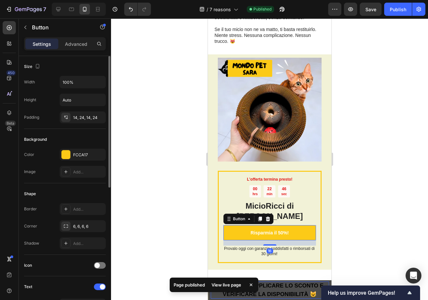
scroll to position [231, 0]
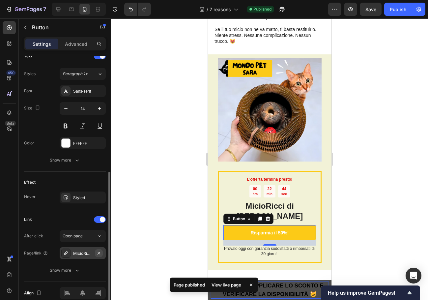
click at [100, 253] on icon "button" at bounding box center [98, 253] width 5 height 5
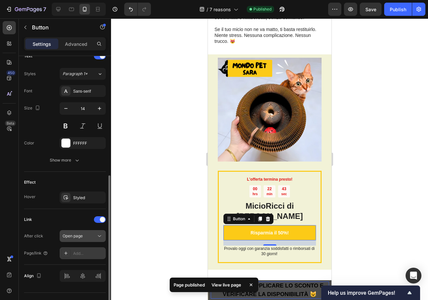
click at [93, 233] on div "Open page" at bounding box center [80, 236] width 34 height 6
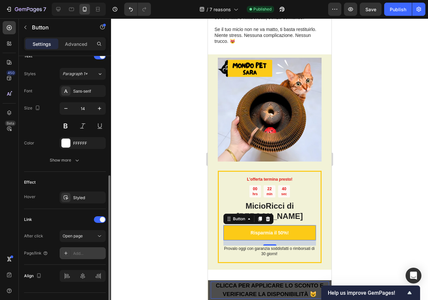
click at [50, 238] on div "After click Open page" at bounding box center [65, 236] width 82 height 12
click at [91, 238] on div "Open page" at bounding box center [80, 236] width 34 height 6
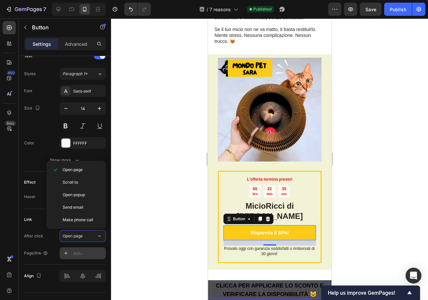
click at [76, 252] on div "Add..." at bounding box center [88, 254] width 31 height 6
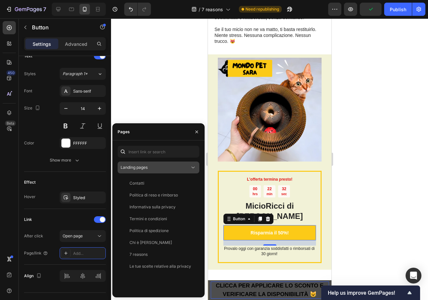
click at [173, 166] on div "Landing pages" at bounding box center [155, 168] width 69 height 6
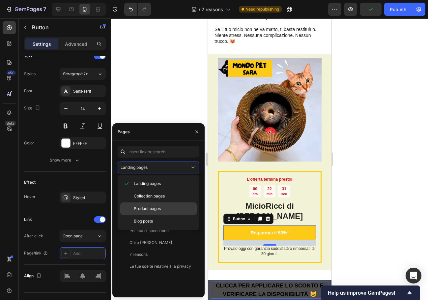
click at [151, 210] on span "Product pages" at bounding box center [147, 209] width 27 height 6
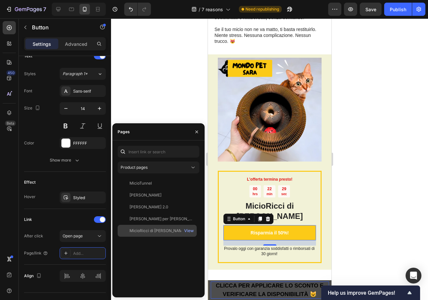
click at [162, 230] on div "MicioRicci di Sara" at bounding box center [158, 231] width 57 height 6
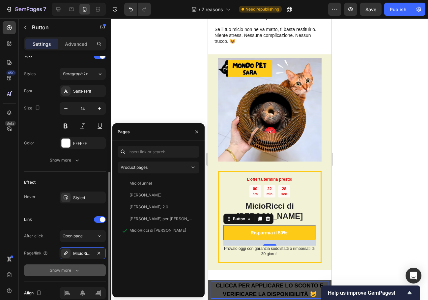
click at [65, 271] on div "Show more" at bounding box center [65, 270] width 31 height 7
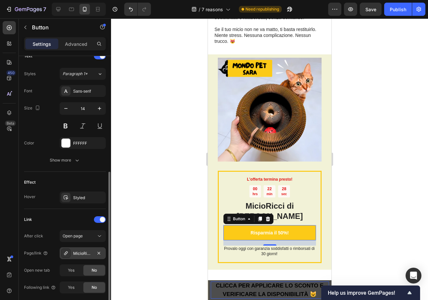
scroll to position [296, 0]
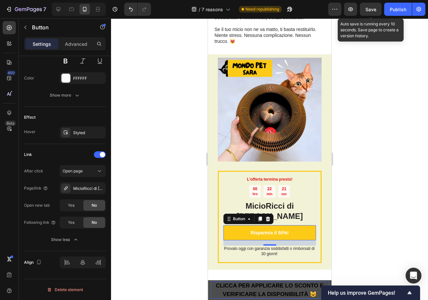
click at [370, 13] on div "Save" at bounding box center [371, 9] width 11 height 7
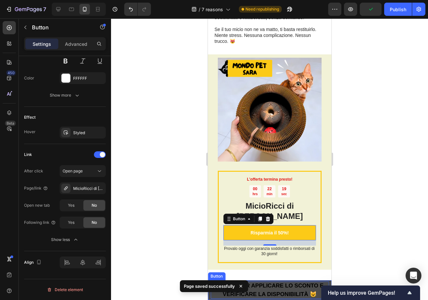
click at [277, 288] on strong "CLICCA PER APPLICARE LO SCONTO E VERIFICARE LA DISPONIBILITÀ 😺" at bounding box center [270, 290] width 108 height 15
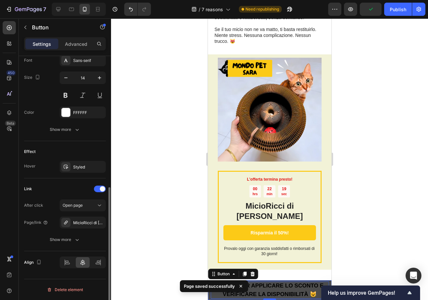
scroll to position [262, 0]
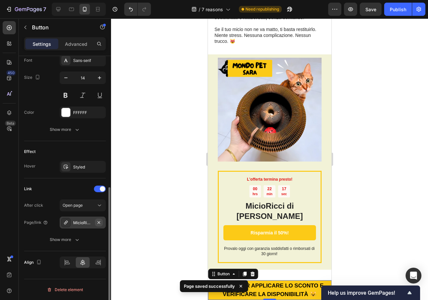
click at [101, 223] on icon "button" at bounding box center [98, 222] width 5 height 5
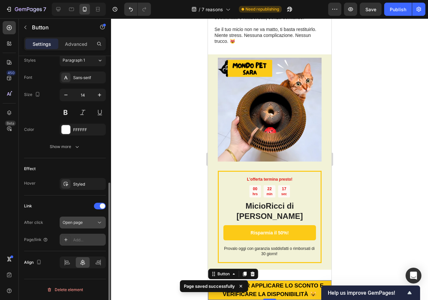
scroll to position [244, 0]
click at [68, 237] on div at bounding box center [65, 239] width 9 height 9
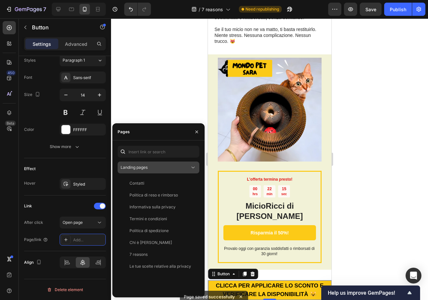
click at [161, 170] on div "Landing pages" at bounding box center [155, 168] width 69 height 6
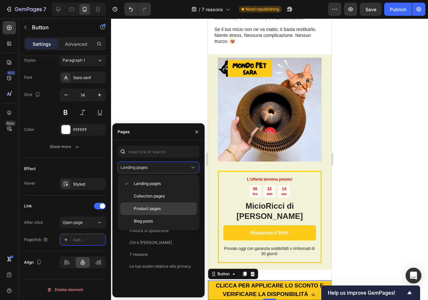
click at [157, 205] on div "Product pages" at bounding box center [158, 209] width 77 height 13
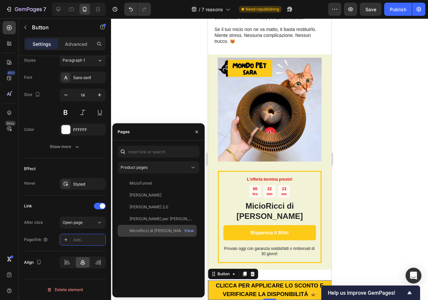
click at [162, 230] on div "MicioRicci di Sara" at bounding box center [158, 231] width 57 height 6
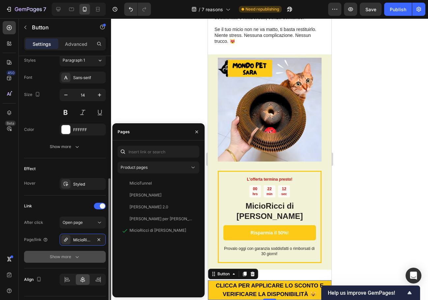
click at [66, 256] on div "Show more" at bounding box center [65, 257] width 31 height 7
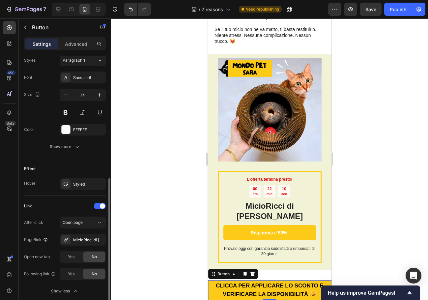
scroll to position [296, 0]
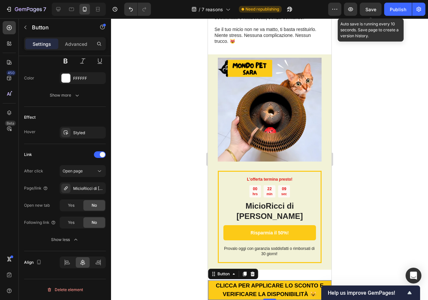
click at [376, 9] on span "Save" at bounding box center [371, 10] width 11 height 6
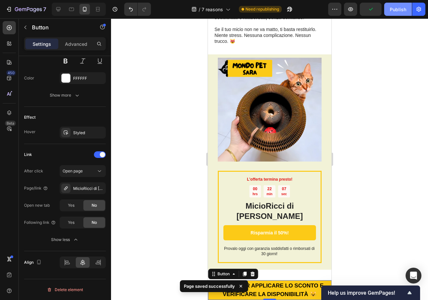
click at [397, 9] on div "Publish" at bounding box center [398, 9] width 16 height 7
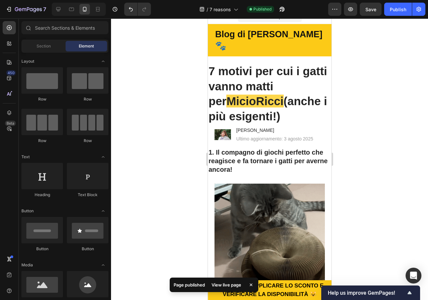
scroll to position [0, 0]
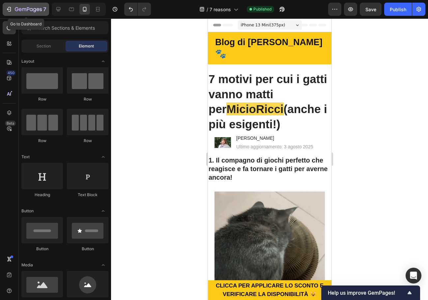
click at [16, 8] on icon "button" at bounding box center [28, 10] width 27 height 6
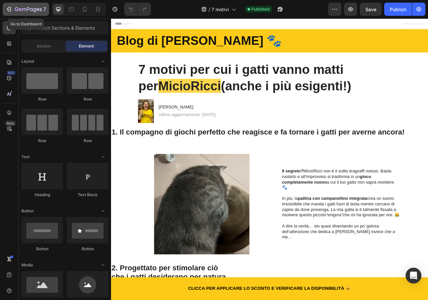
click at [10, 5] on button "7" at bounding box center [26, 9] width 47 height 13
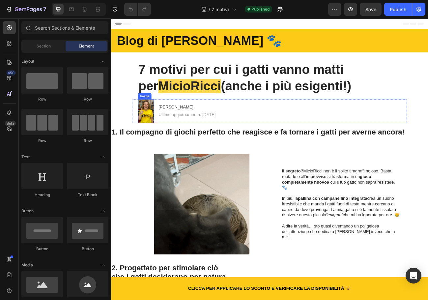
click at [152, 139] on img at bounding box center [155, 134] width 20 height 30
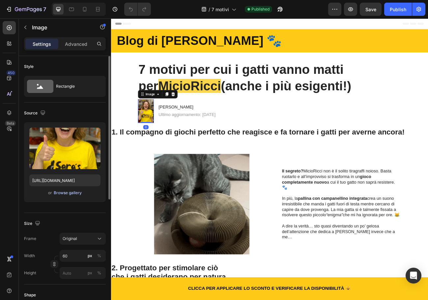
click at [66, 193] on div "Browse gallery" at bounding box center [68, 193] width 28 height 6
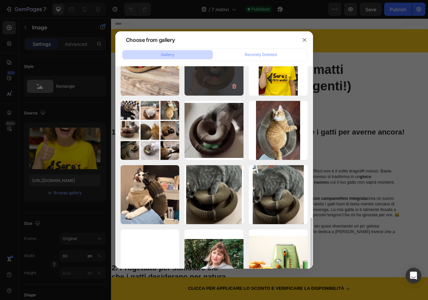
scroll to position [165, 0]
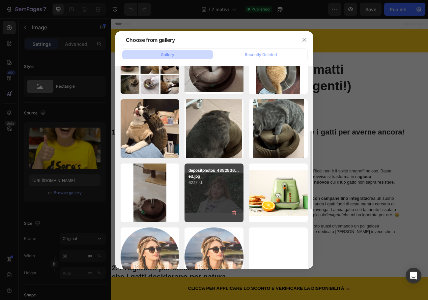
click at [228, 190] on div "depositphotos_4882836...ed.jpg 62.17 kb" at bounding box center [214, 193] width 59 height 59
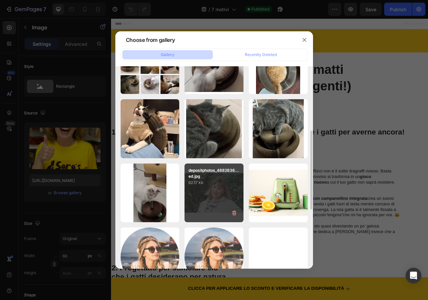
type input "https://cdn.shopify.com/s/files/1/0938/2245/2095/files/gempages_581198086903169…"
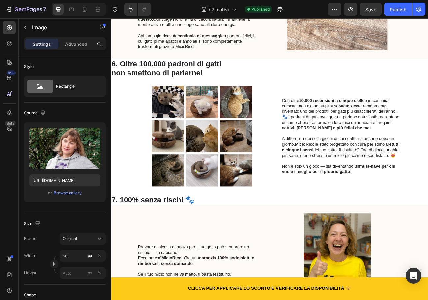
scroll to position [1022, 0]
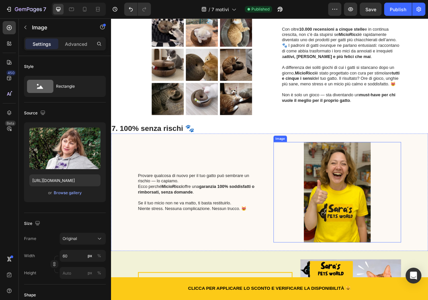
click at [392, 220] on img at bounding box center [393, 235] width 159 height 125
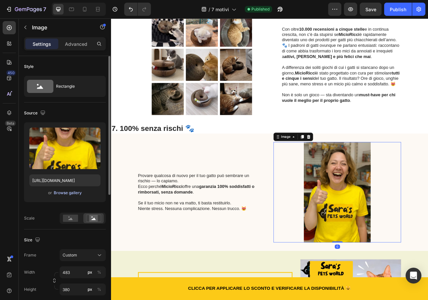
click at [73, 191] on div "Browse gallery" at bounding box center [68, 193] width 28 height 6
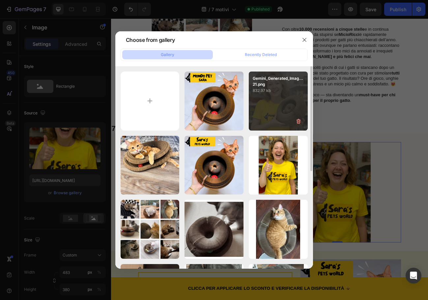
click at [272, 116] on div "Gemini_Generated_Imag...21.png 832.97 kb" at bounding box center [278, 101] width 59 height 59
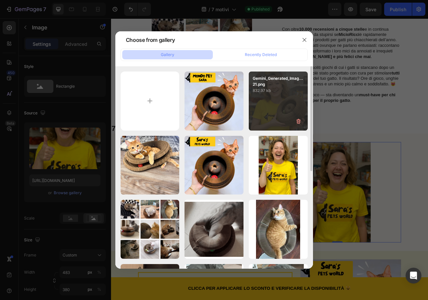
type input "https://cdn.shopify.com/s/files/1/0938/2245/2095/files/gempages_581198086903169…"
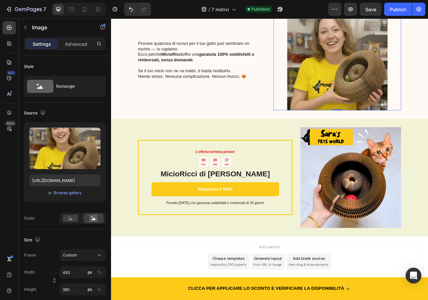
scroll to position [1194, 0]
click at [378, 201] on img at bounding box center [411, 217] width 126 height 126
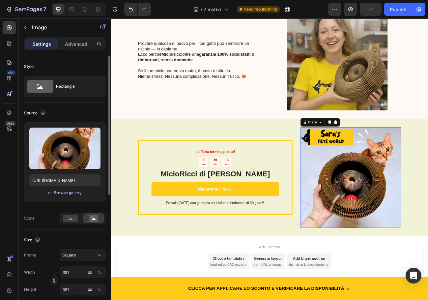
click at [69, 193] on div "Browse gallery" at bounding box center [68, 193] width 28 height 6
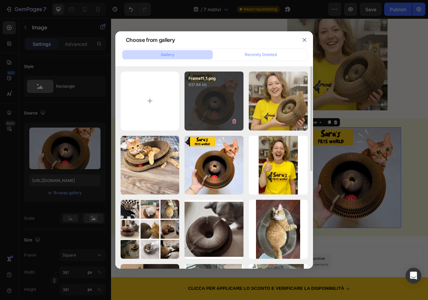
click at [233, 106] on div "Frame11_1.png 637.84 kb" at bounding box center [214, 101] width 59 height 59
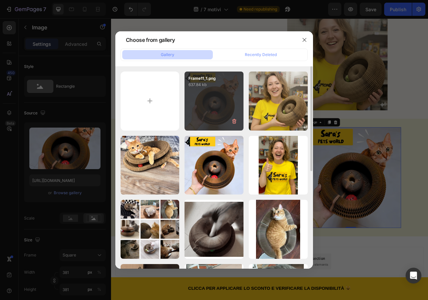
type input "https://cdn.shopify.com/s/files/1/0938/2245/2095/files/gempages_581198086903169…"
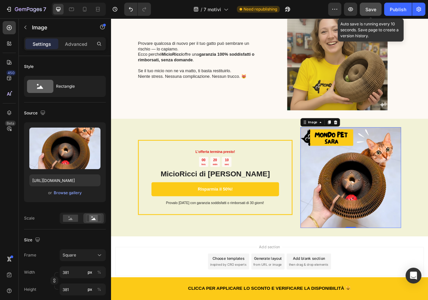
click at [376, 7] on span "Save" at bounding box center [371, 10] width 11 height 6
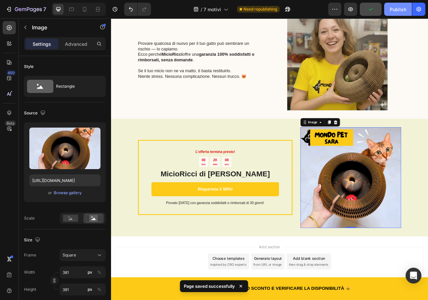
click at [398, 10] on div "Publish" at bounding box center [398, 9] width 16 height 7
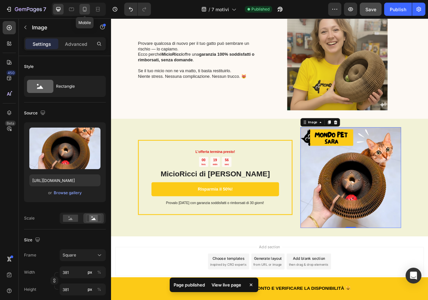
click at [84, 12] on icon at bounding box center [84, 9] width 7 height 7
type input "315"
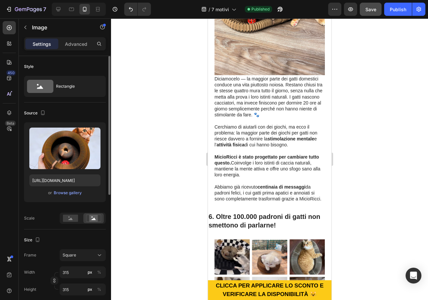
scroll to position [638, 0]
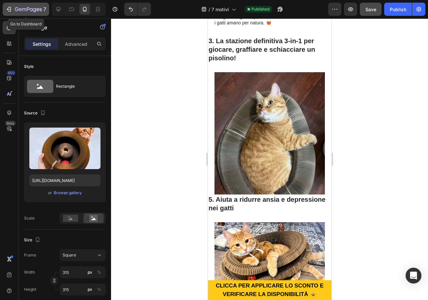
click at [13, 6] on div "7" at bounding box center [26, 9] width 41 height 8
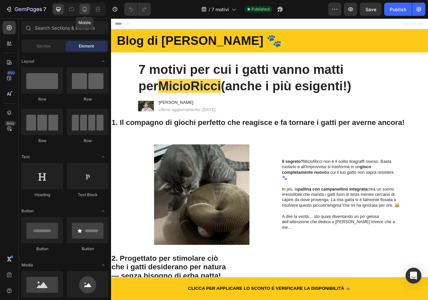
click at [86, 11] on icon at bounding box center [85, 9] width 4 height 5
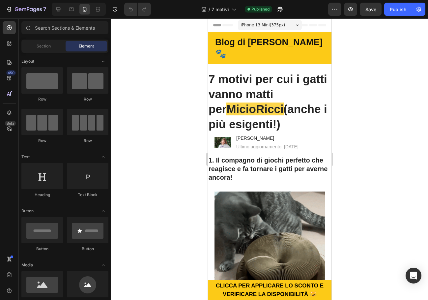
click at [229, 80] on h1 "7 motivi per cui i gatti vanno matti per MicioRicci (anche i più esigenti!)" at bounding box center [270, 101] width 124 height 61
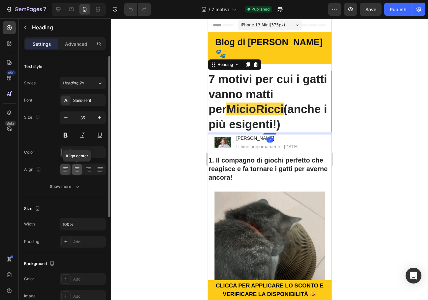
click at [80, 170] on icon at bounding box center [77, 169] width 7 height 7
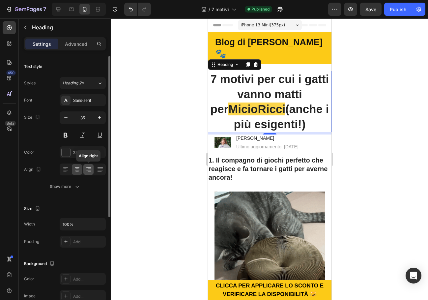
click at [88, 170] on icon at bounding box center [88, 169] width 7 height 7
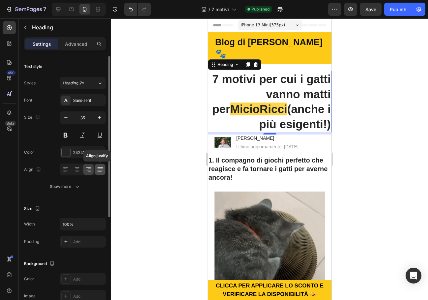
click at [97, 170] on icon at bounding box center [100, 169] width 7 height 7
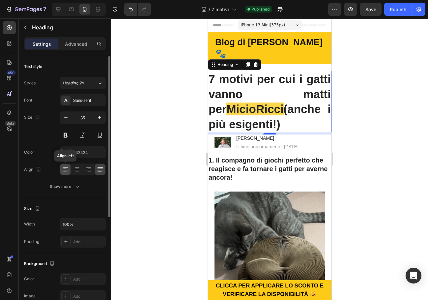
click at [70, 171] on div at bounding box center [65, 169] width 10 height 11
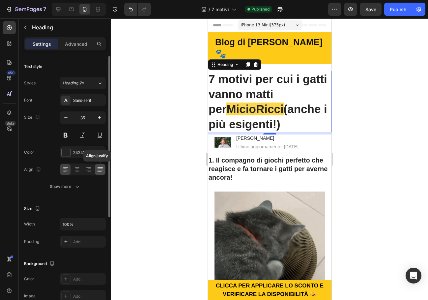
click at [101, 169] on icon at bounding box center [100, 169] width 7 height 7
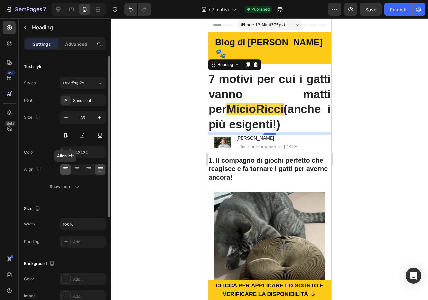
click at [69, 170] on div at bounding box center [65, 169] width 10 height 11
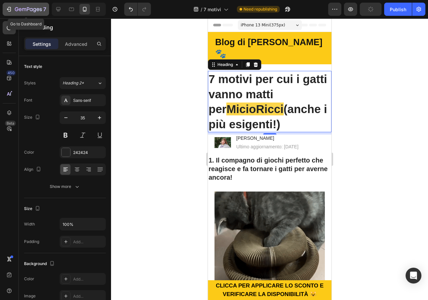
click at [12, 10] on div "7" at bounding box center [26, 9] width 41 height 8
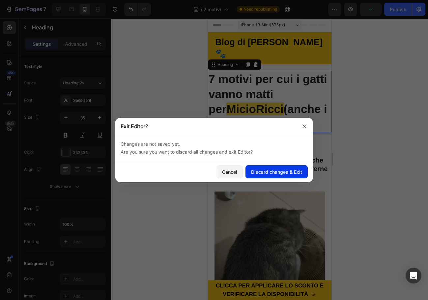
click at [270, 170] on div "Discard changes & Exit" at bounding box center [276, 172] width 51 height 7
